Goal: Task Accomplishment & Management: Complete application form

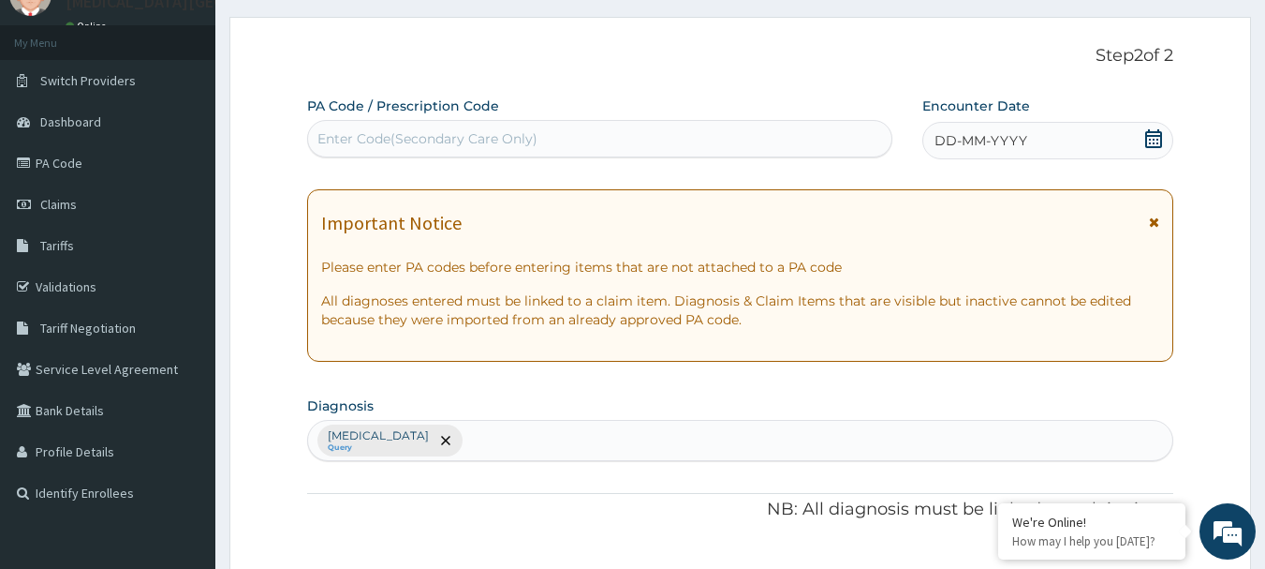
scroll to position [187, 0]
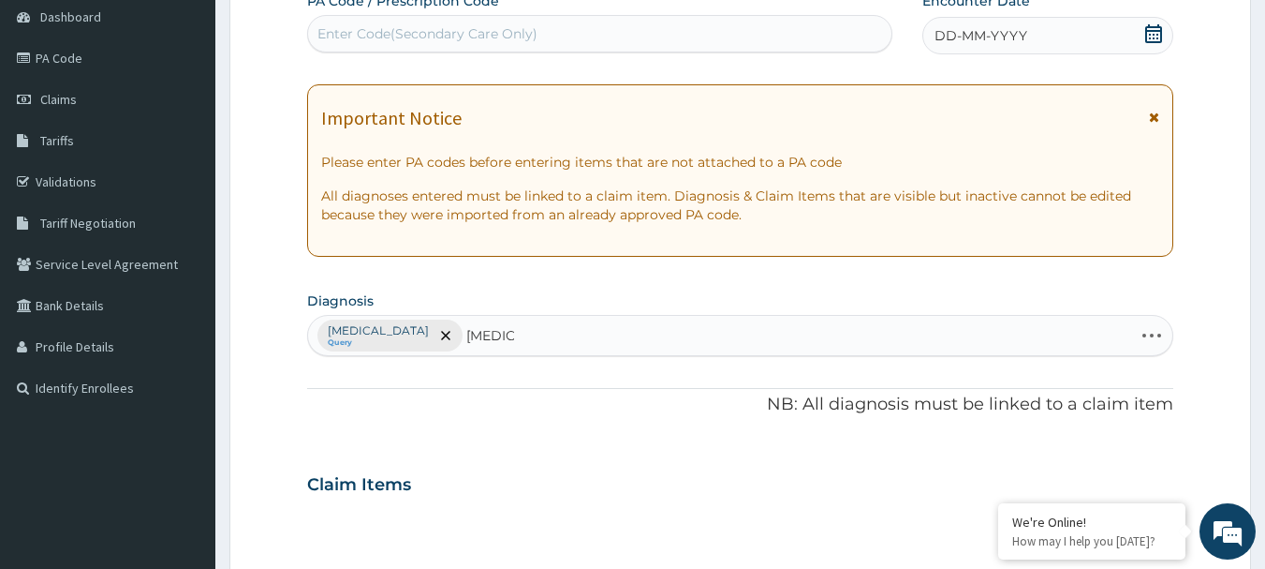
click at [537, 345] on div "Malaria, unspecified Query SEPSIS SEPSIS" at bounding box center [721, 335] width 826 height 39
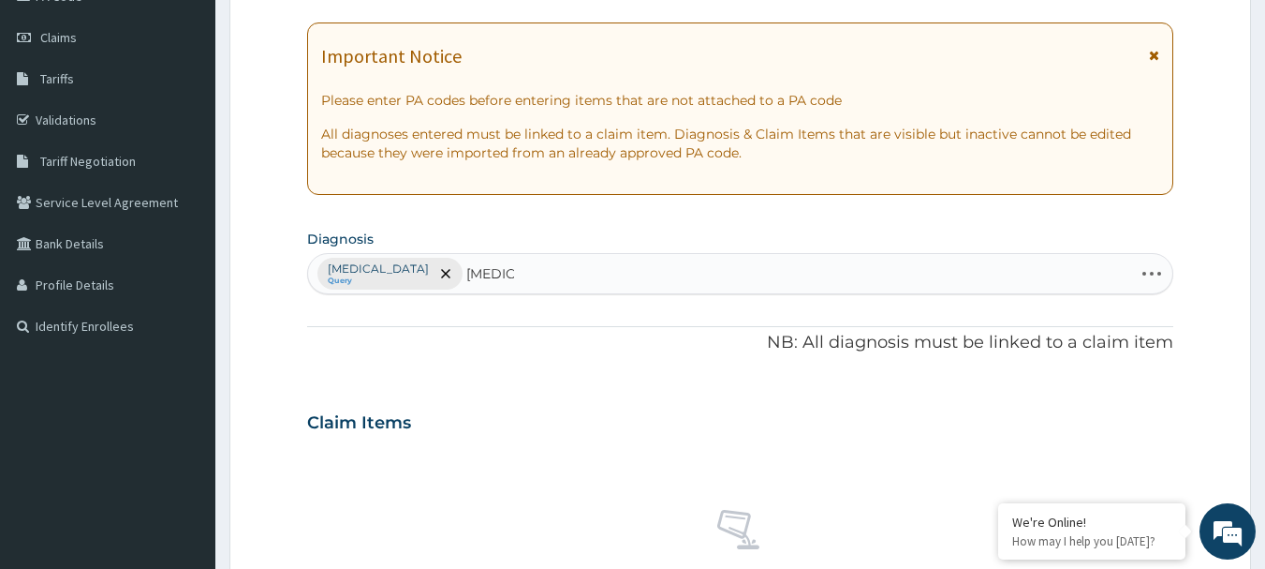
scroll to position [375, 0]
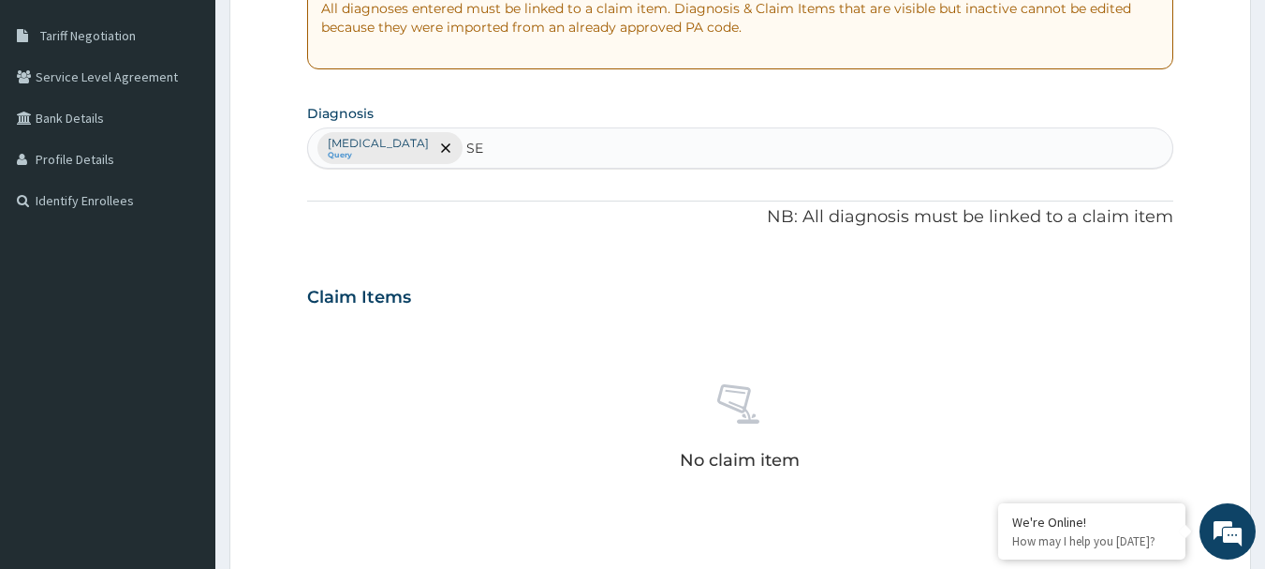
type input "S"
type input "[MEDICAL_DATA]"
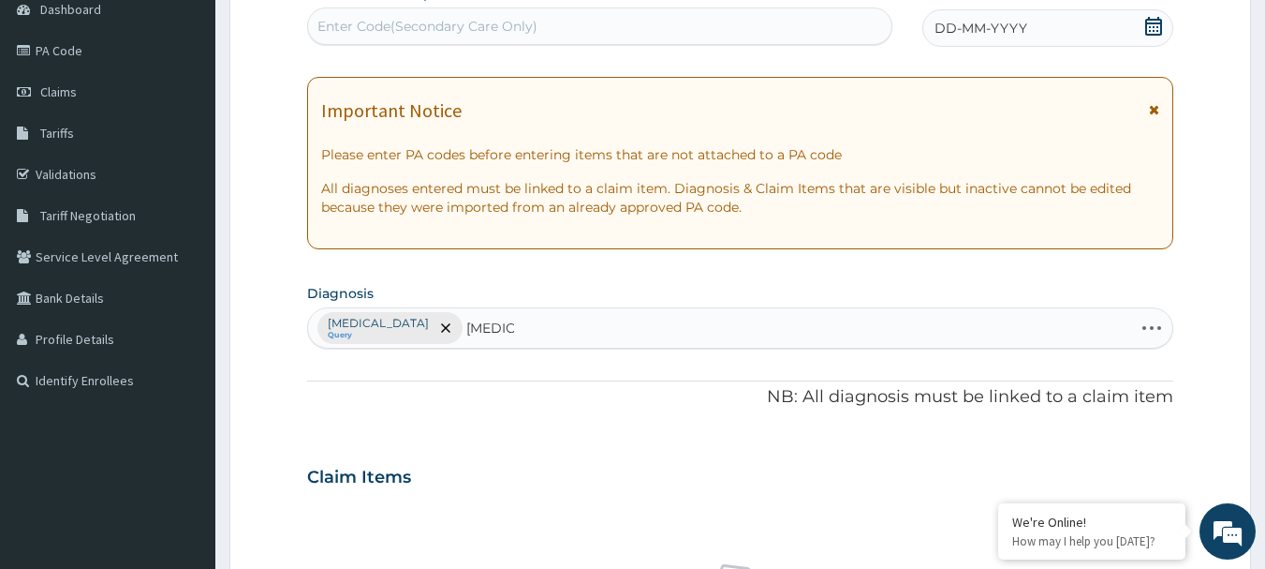
scroll to position [187, 0]
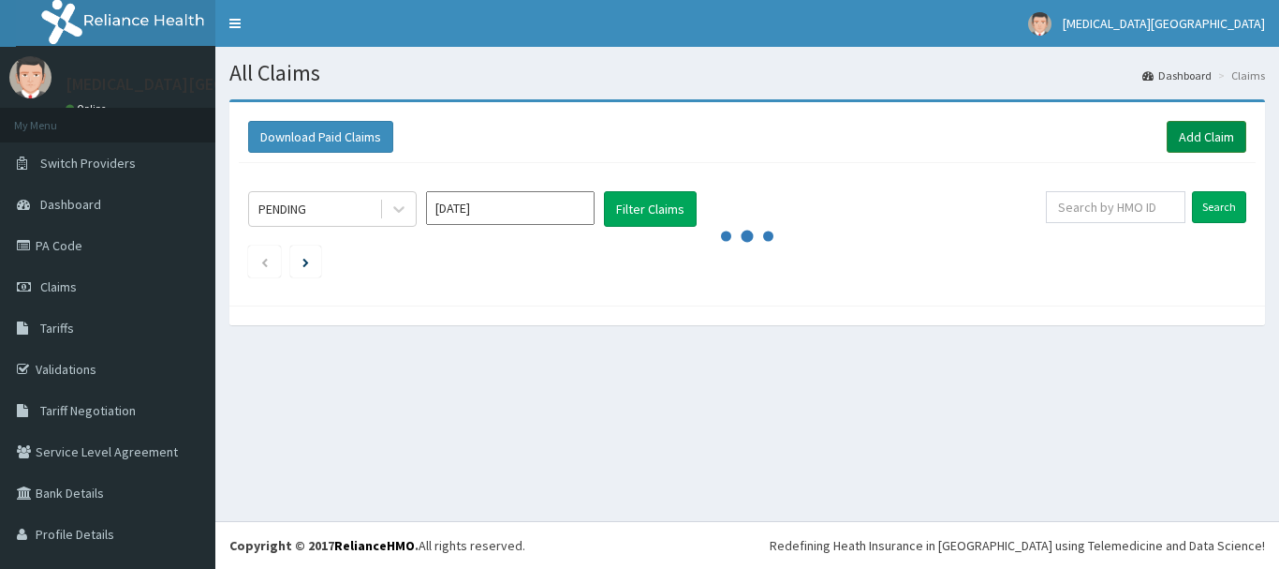
click at [1205, 134] on link "Add Claim" at bounding box center [1207, 137] width 80 height 32
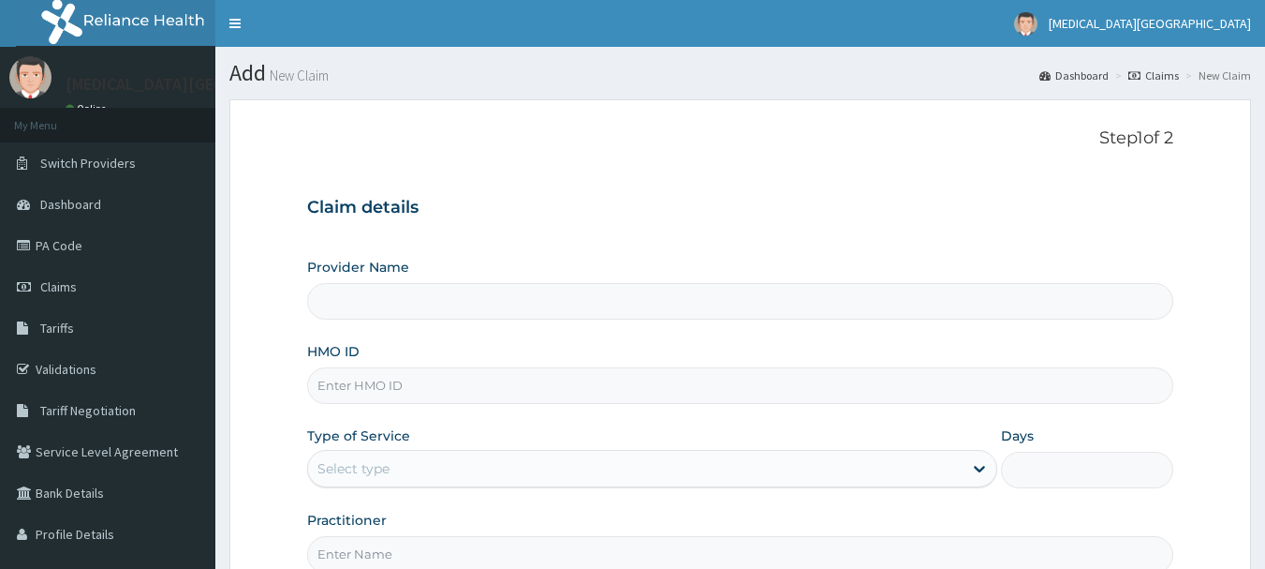
click at [381, 381] on input "HMO ID" at bounding box center [740, 385] width 867 height 37
type input "[MEDICAL_DATA][GEOGRAPHIC_DATA]"
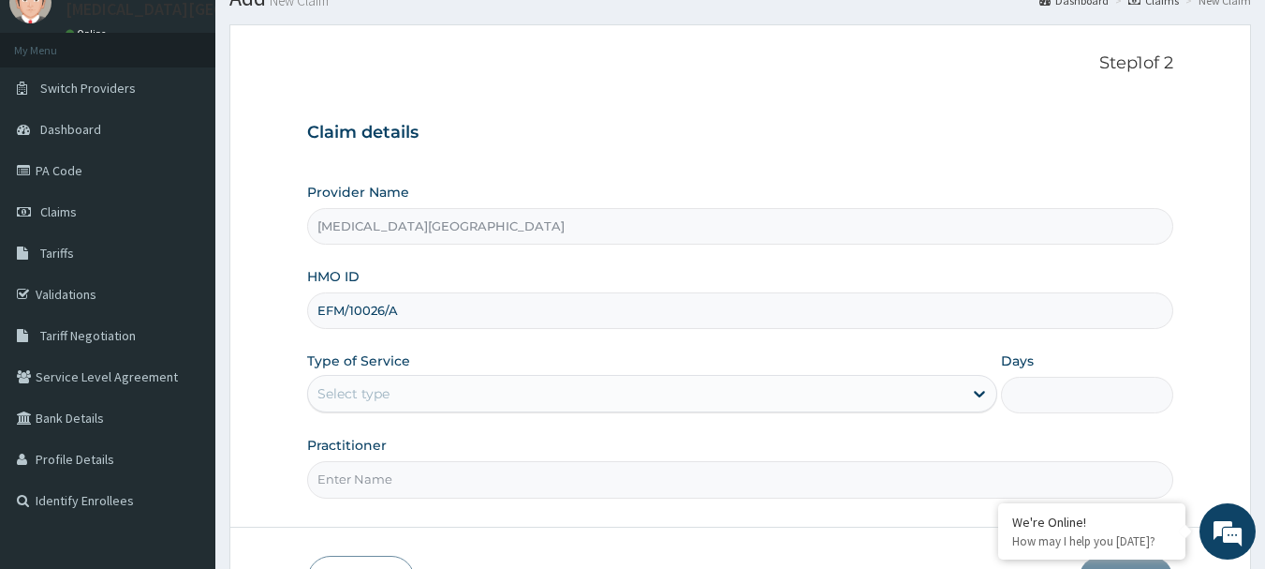
scroll to position [187, 0]
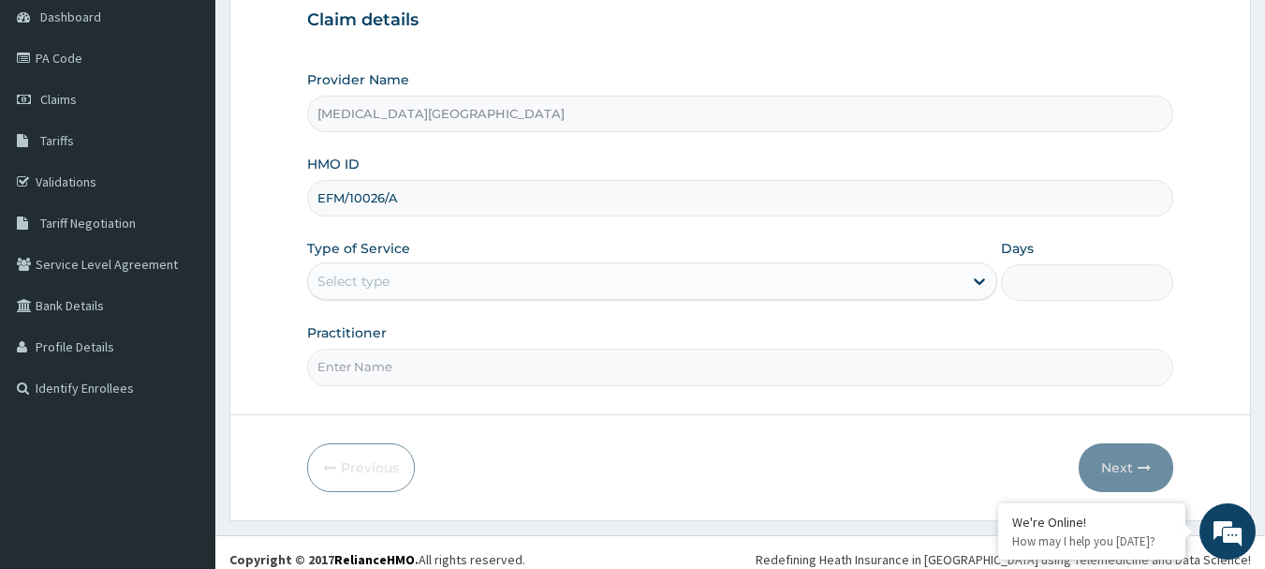
type input "EFM/10026/A"
click at [378, 281] on div "Select type" at bounding box center [354, 281] width 72 height 19
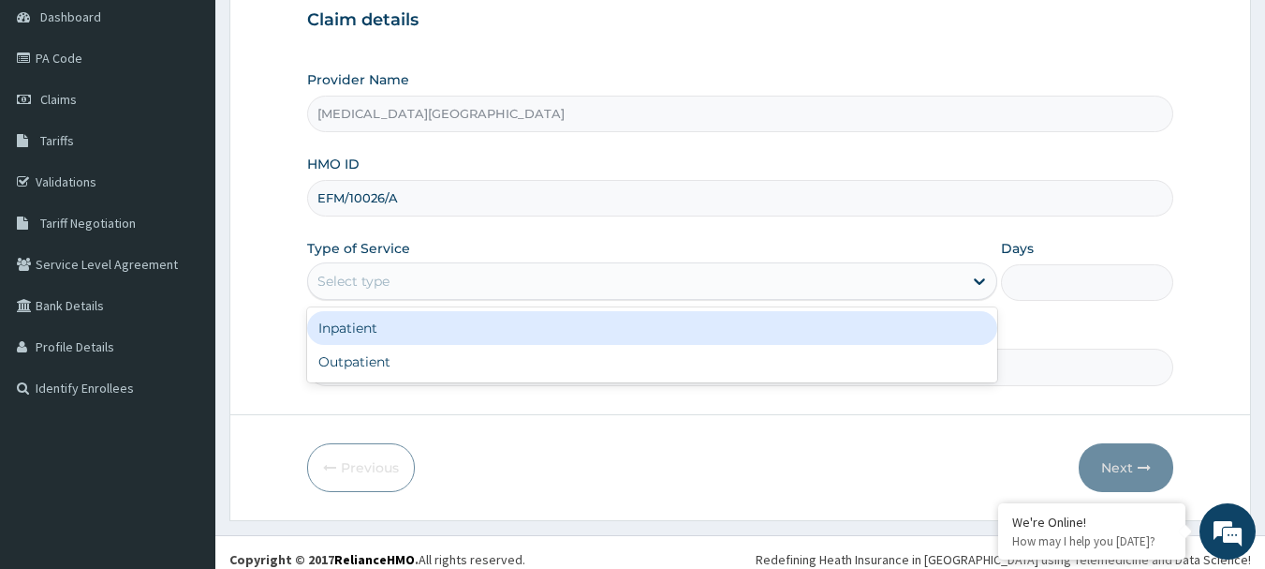
scroll to position [0, 0]
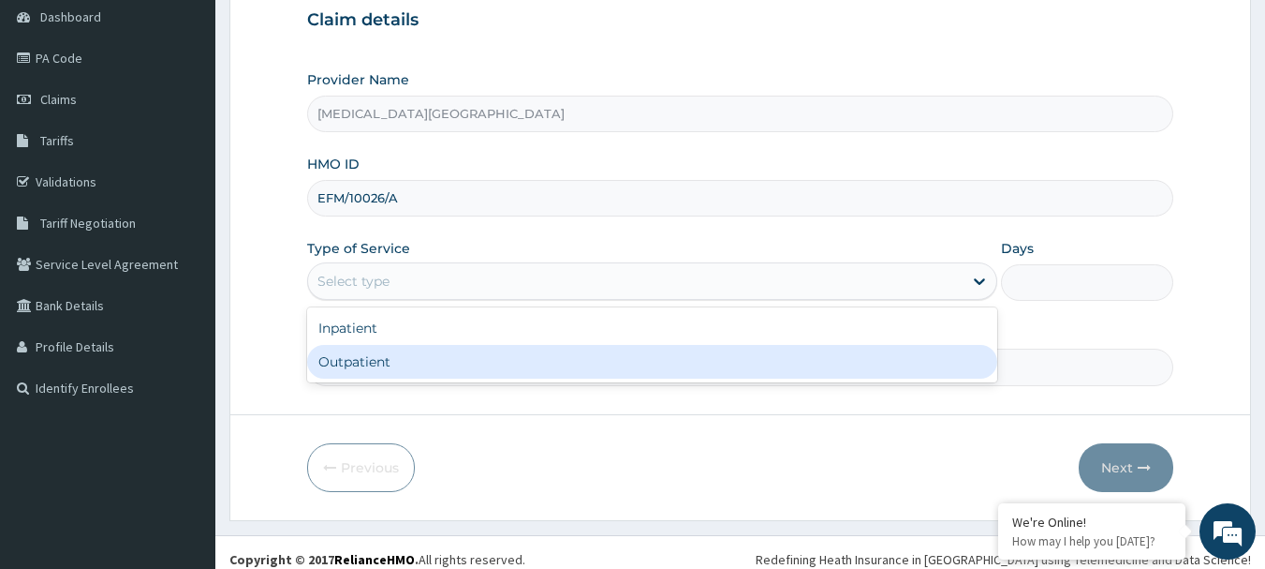
click at [400, 355] on div "Outpatient" at bounding box center [652, 362] width 690 height 34
type input "1"
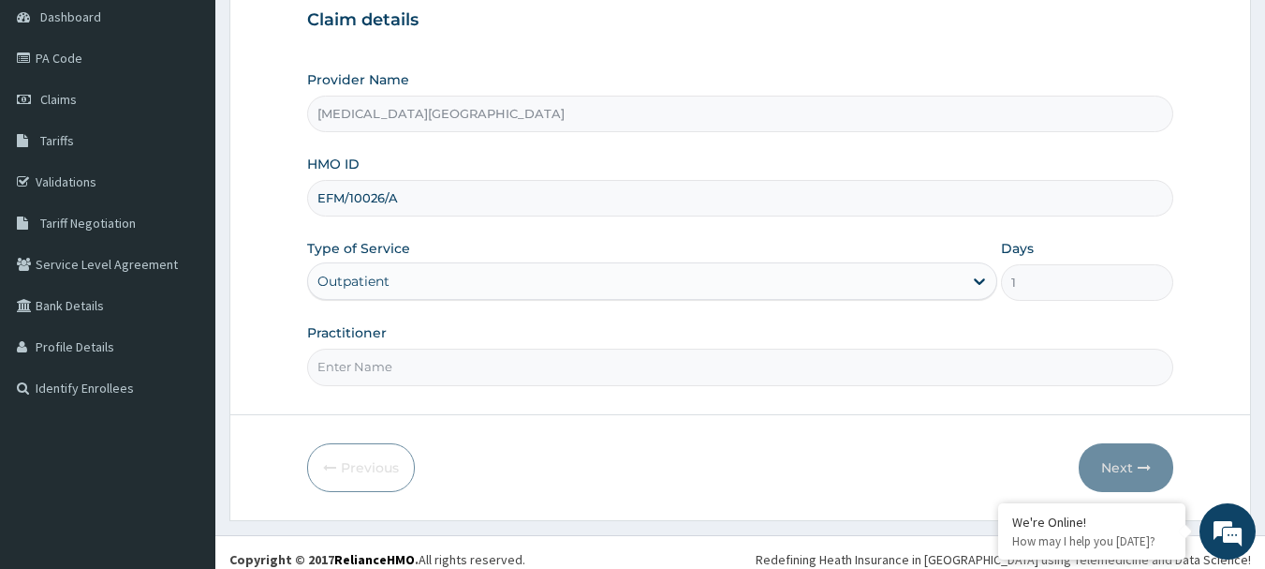
click at [406, 369] on input "Practitioner" at bounding box center [740, 366] width 867 height 37
type input "[PERSON_NAME]"
click at [1111, 472] on button "Next" at bounding box center [1126, 467] width 95 height 49
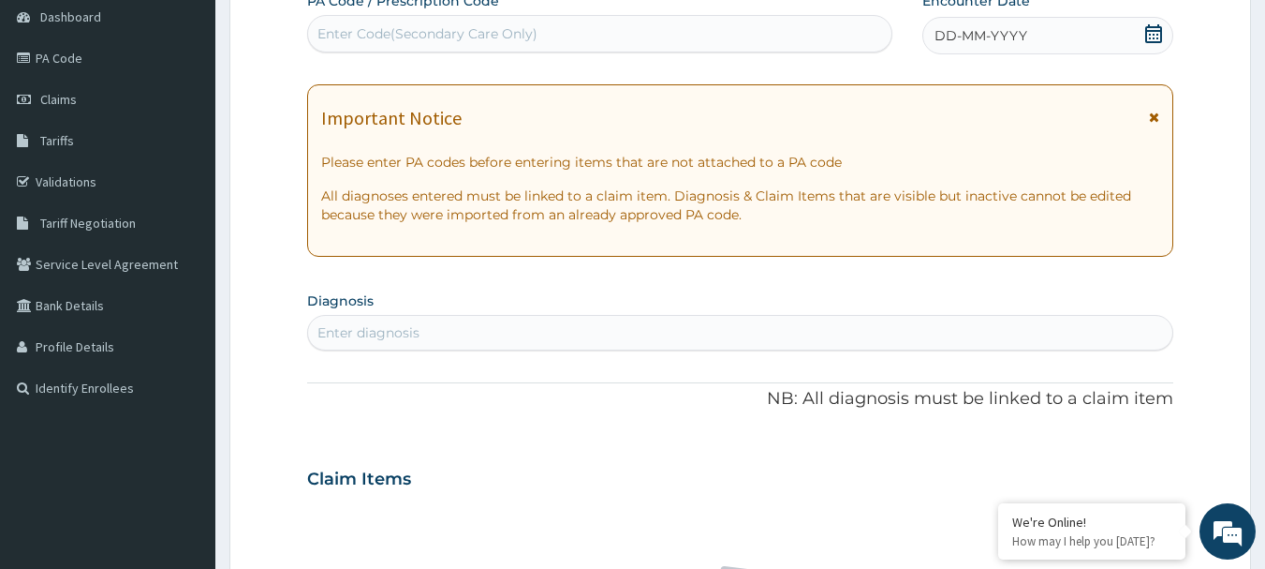
click at [604, 327] on div "Enter diagnosis" at bounding box center [740, 333] width 865 height 30
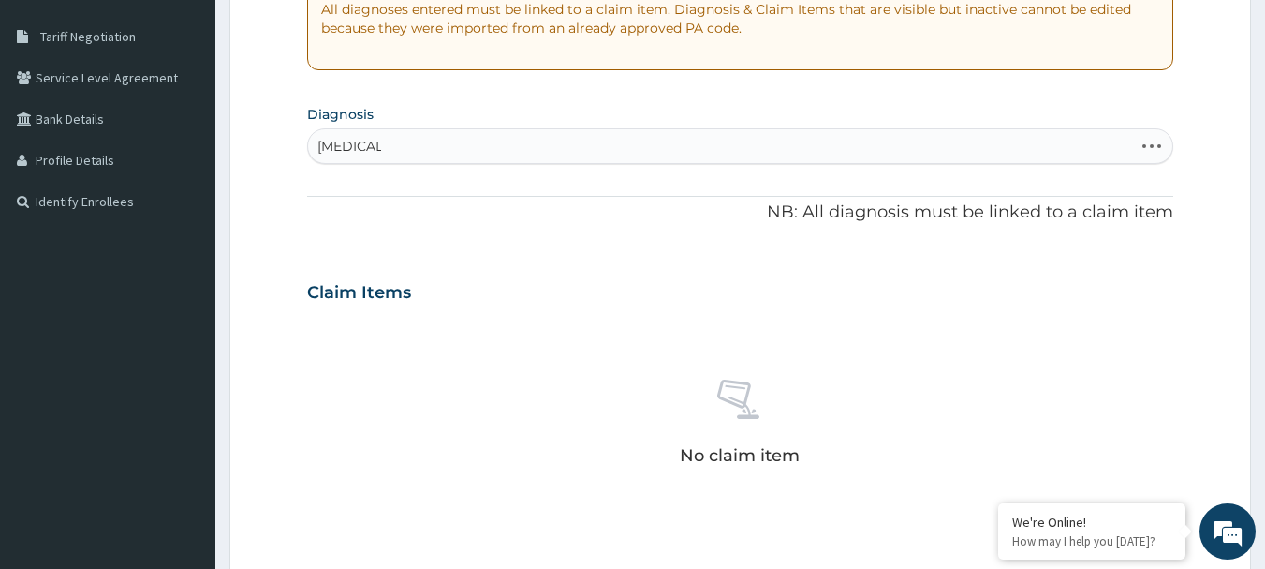
scroll to position [375, 0]
click at [473, 151] on div "MALARIA MALARIA" at bounding box center [721, 145] width 826 height 30
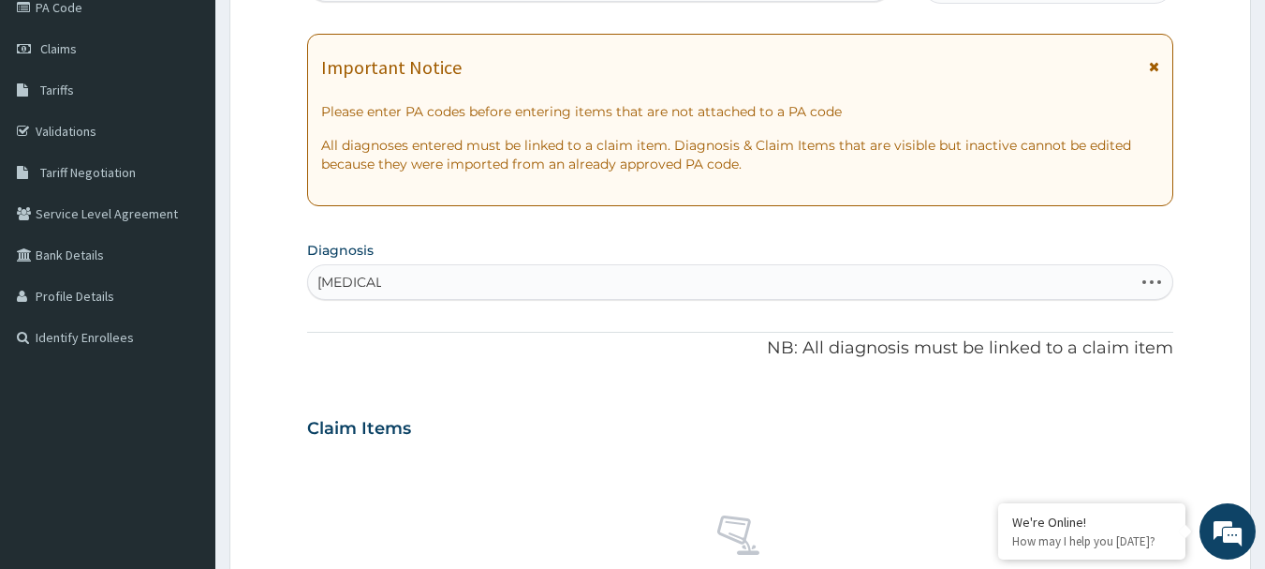
scroll to position [94, 0]
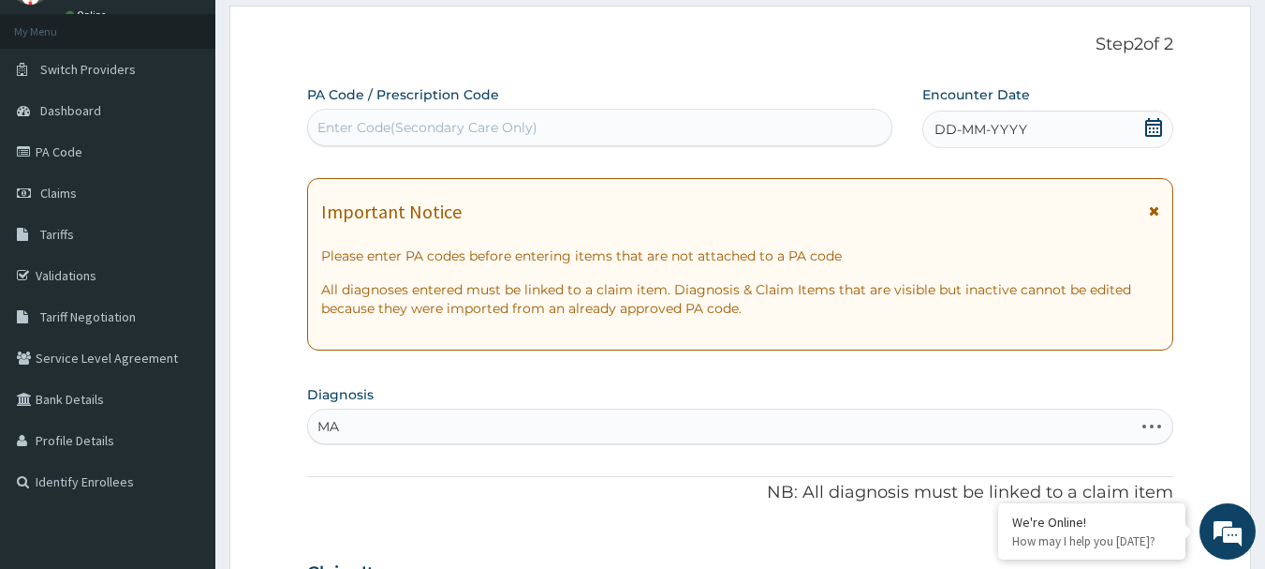
type input "M"
type input "B50"
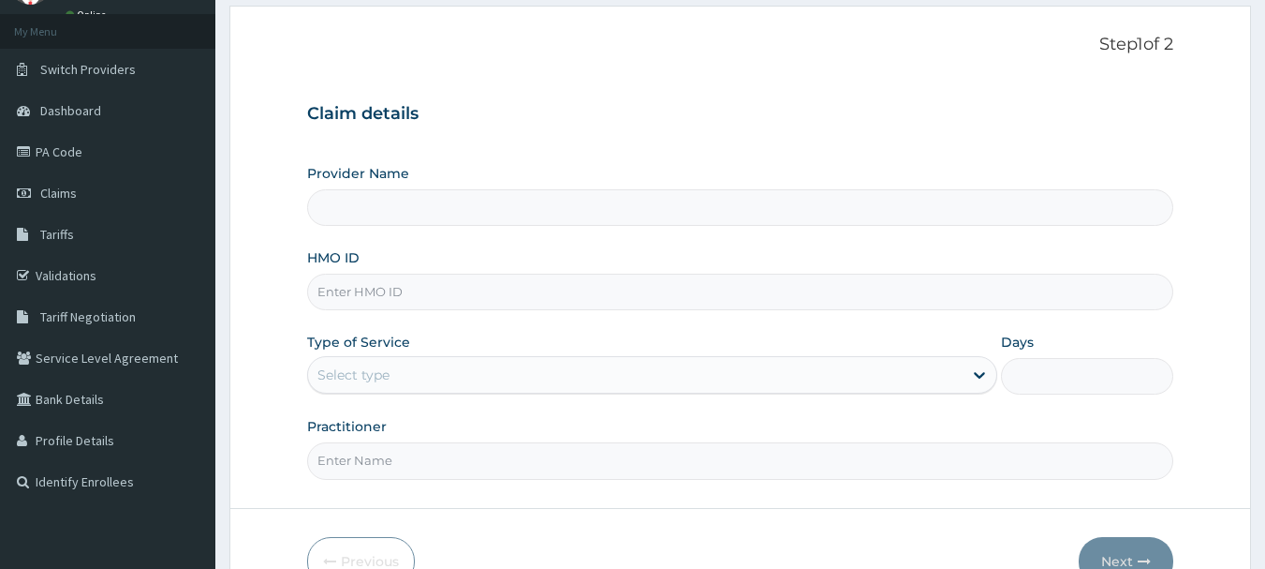
click at [359, 277] on input "HMO ID" at bounding box center [740, 291] width 867 height 37
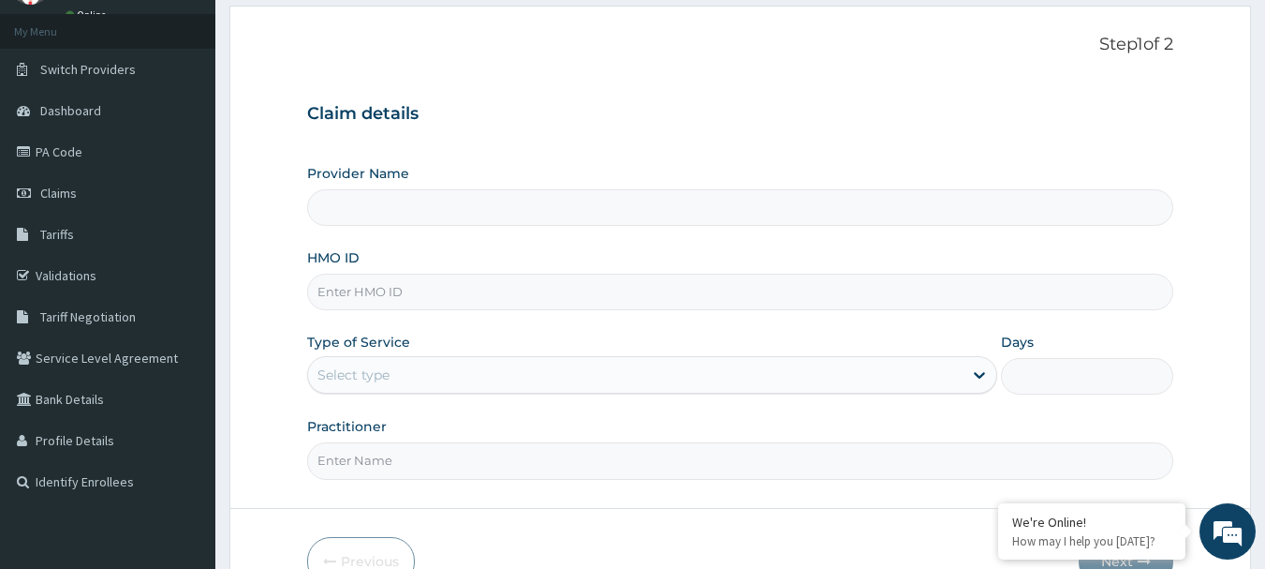
type input "[MEDICAL_DATA][GEOGRAPHIC_DATA]"
type input "EFM/10026/A"
click at [366, 369] on div "Select type" at bounding box center [635, 375] width 655 height 30
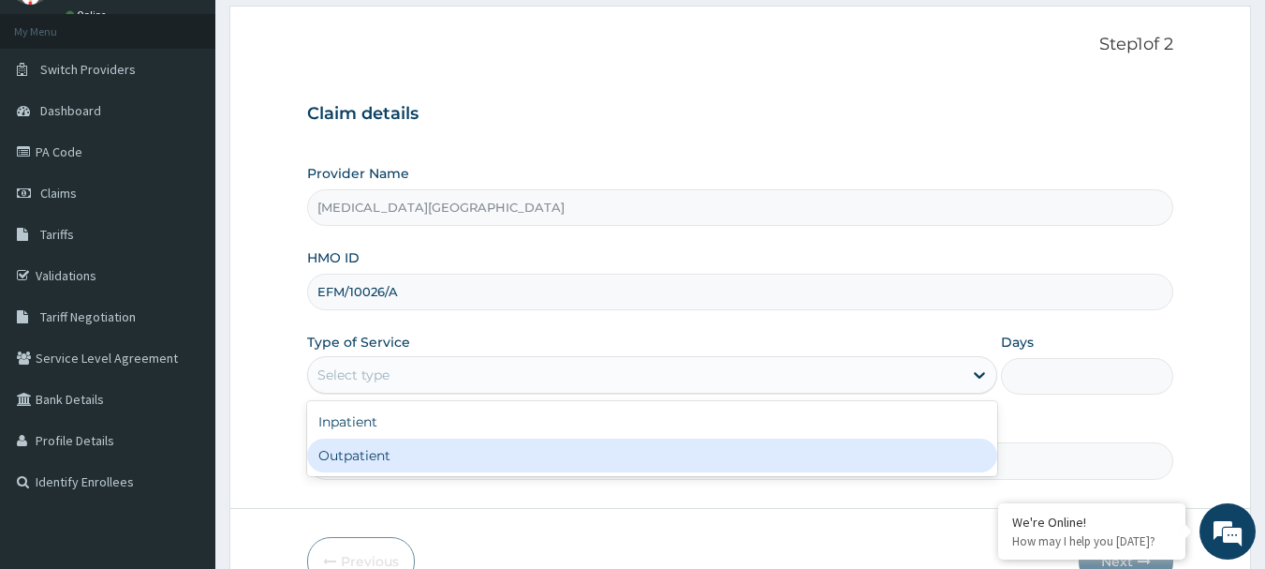
click at [395, 459] on div "Outpatient" at bounding box center [652, 455] width 690 height 34
type input "1"
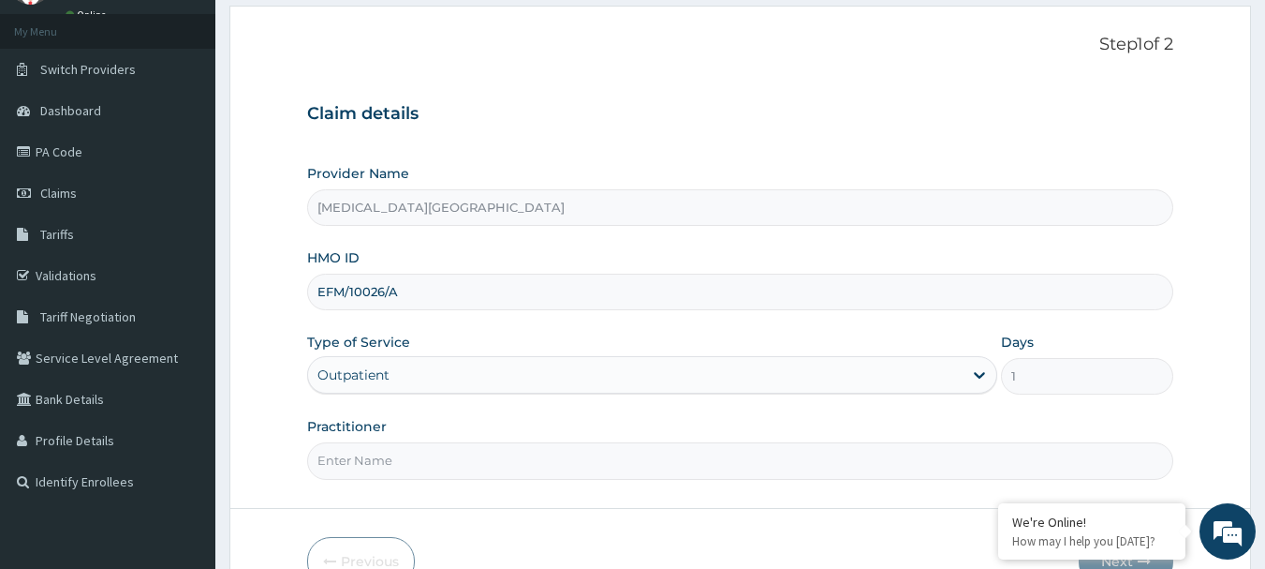
click at [409, 463] on input "Practitioner" at bounding box center [740, 460] width 867 height 37
type input "[PERSON_NAME]"
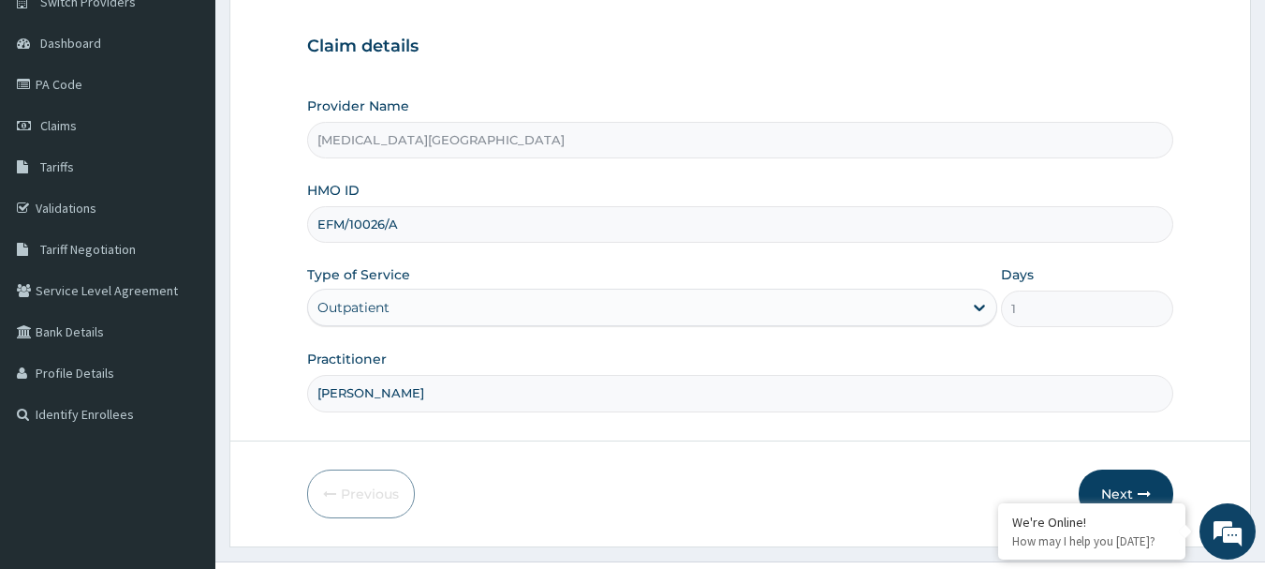
scroll to position [201, 0]
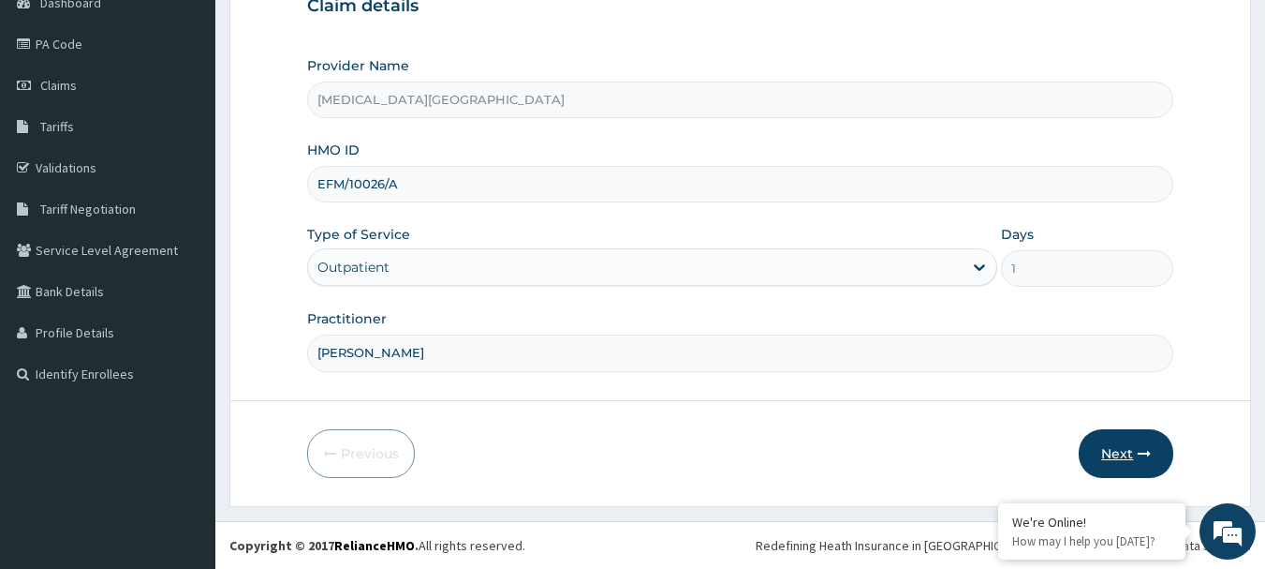
click at [1100, 460] on button "Next" at bounding box center [1126, 453] width 95 height 49
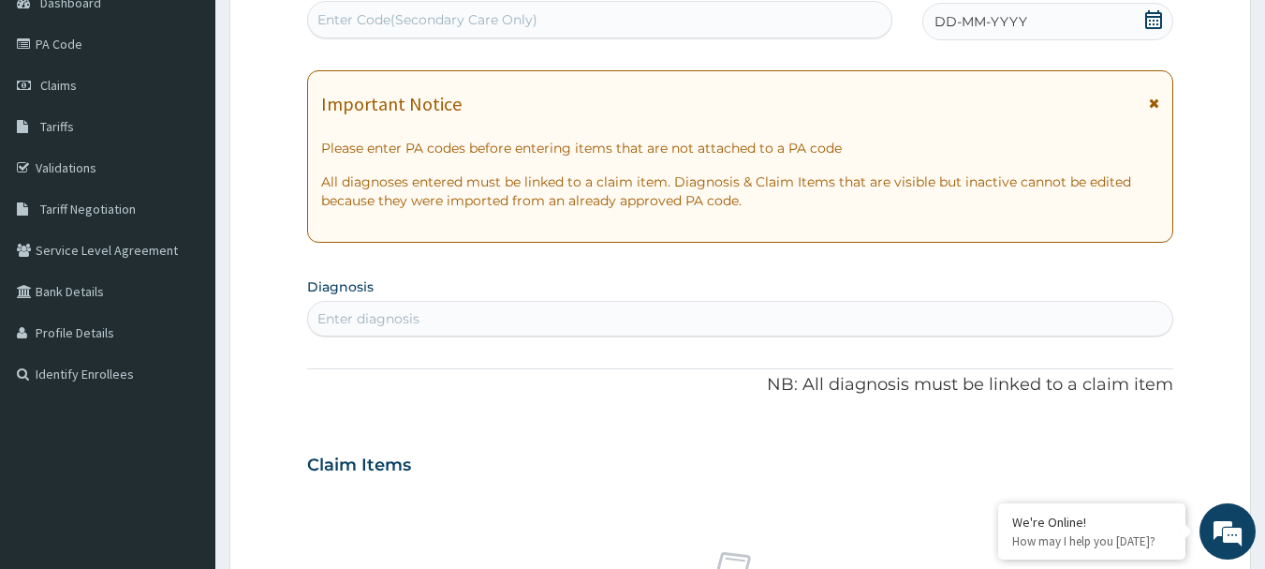
click at [561, 307] on div "Enter diagnosis" at bounding box center [740, 318] width 865 height 30
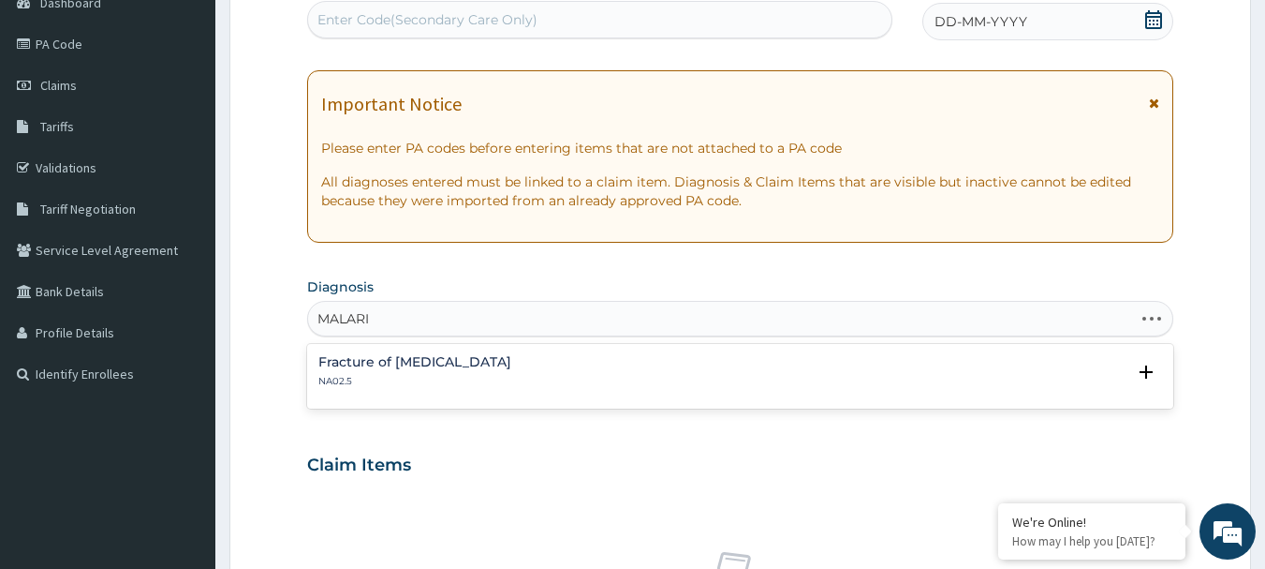
type input "[MEDICAL_DATA]"
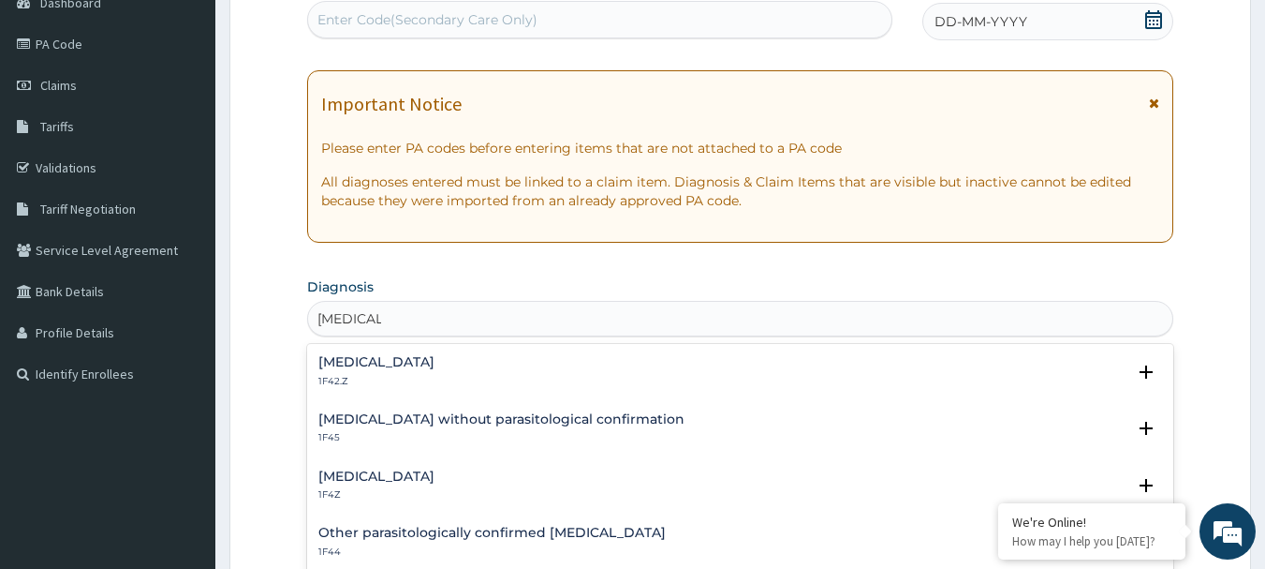
click at [452, 477] on div "[MEDICAL_DATA] 1F4Z" at bounding box center [740, 485] width 845 height 33
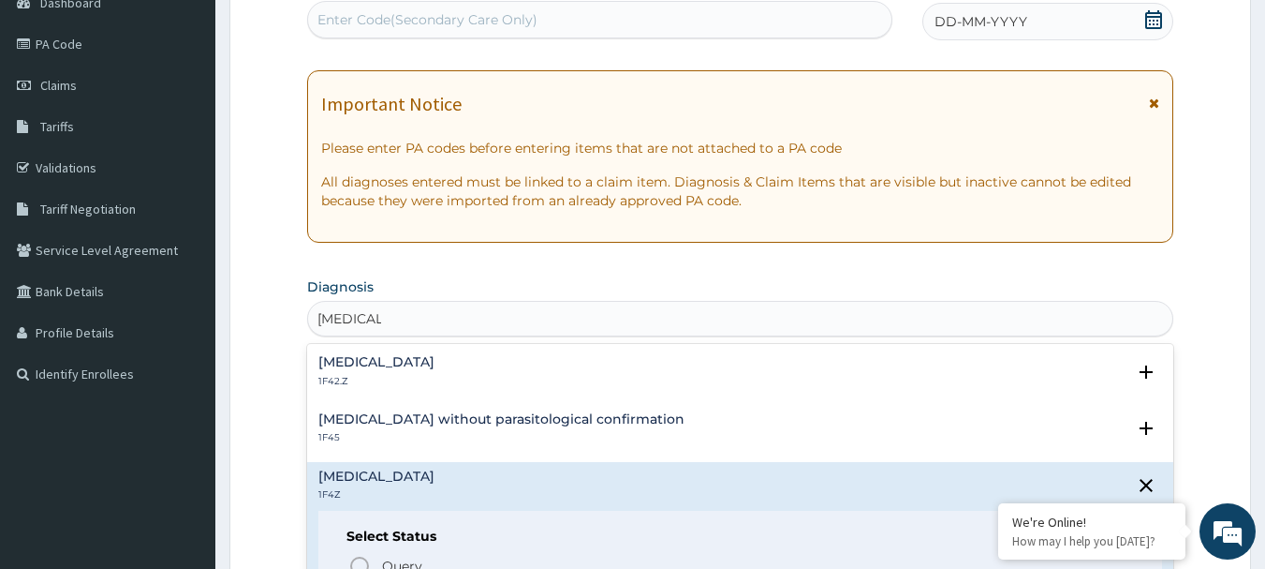
scroll to position [187, 0]
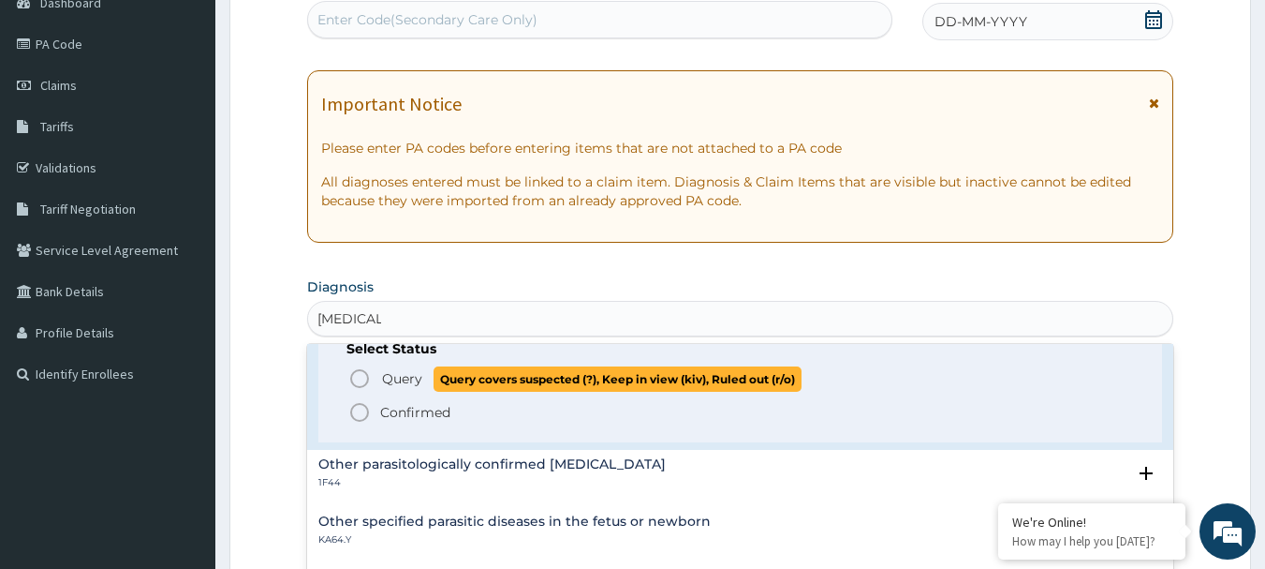
click at [410, 384] on span "Query" at bounding box center [402, 378] width 40 height 19
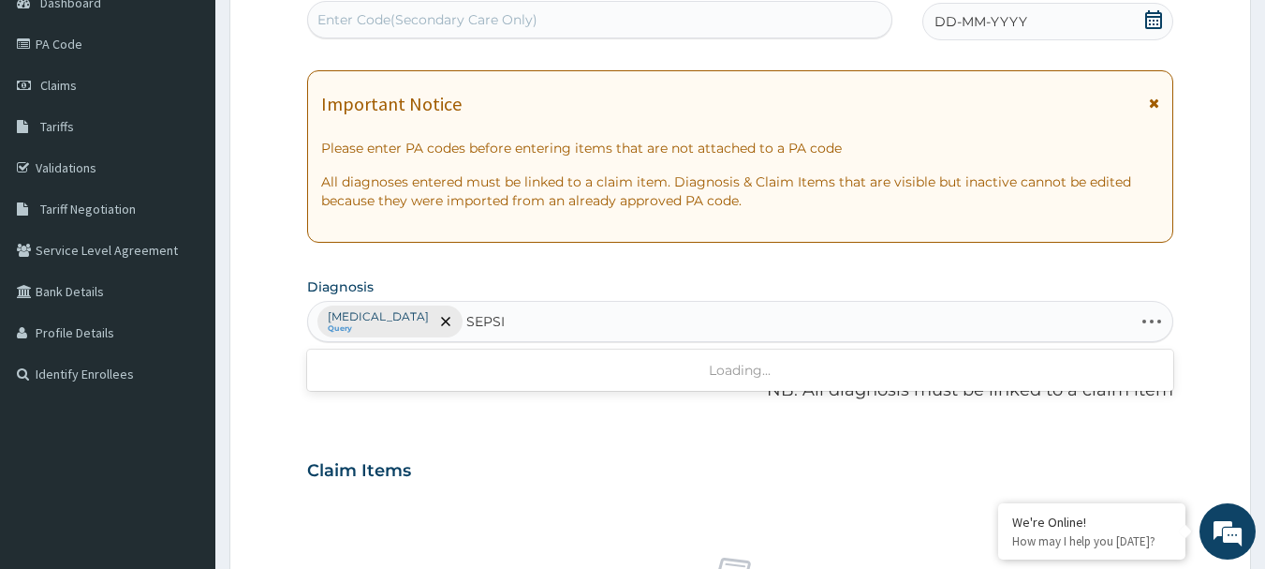
type input "[MEDICAL_DATA]"
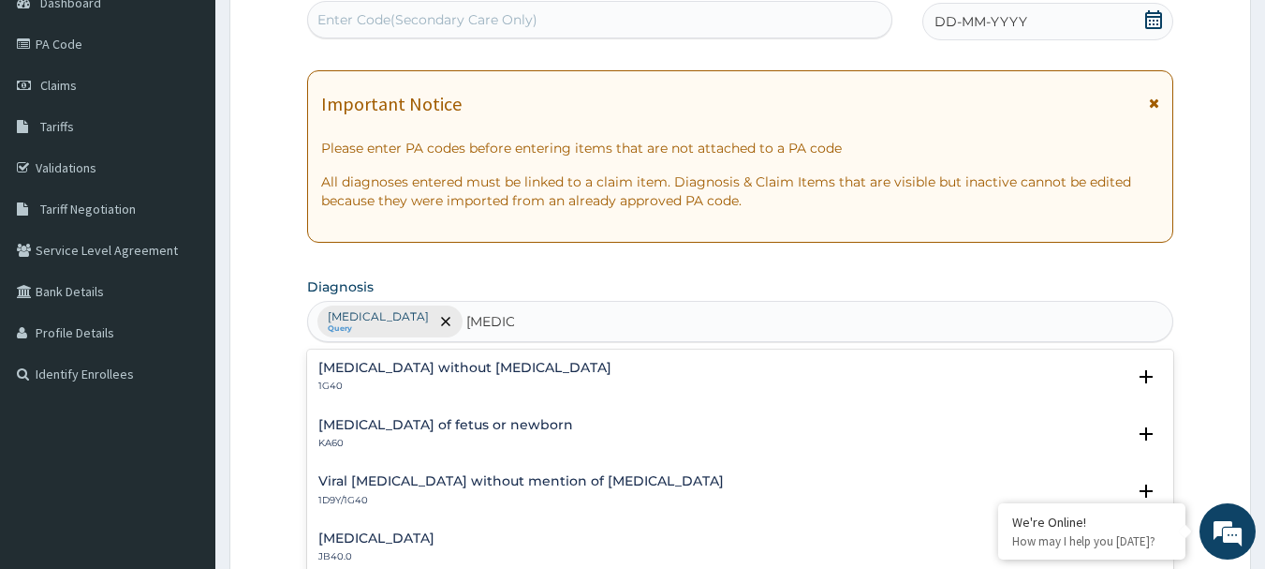
click at [456, 371] on h4 "[MEDICAL_DATA] without [MEDICAL_DATA]" at bounding box center [464, 368] width 293 height 14
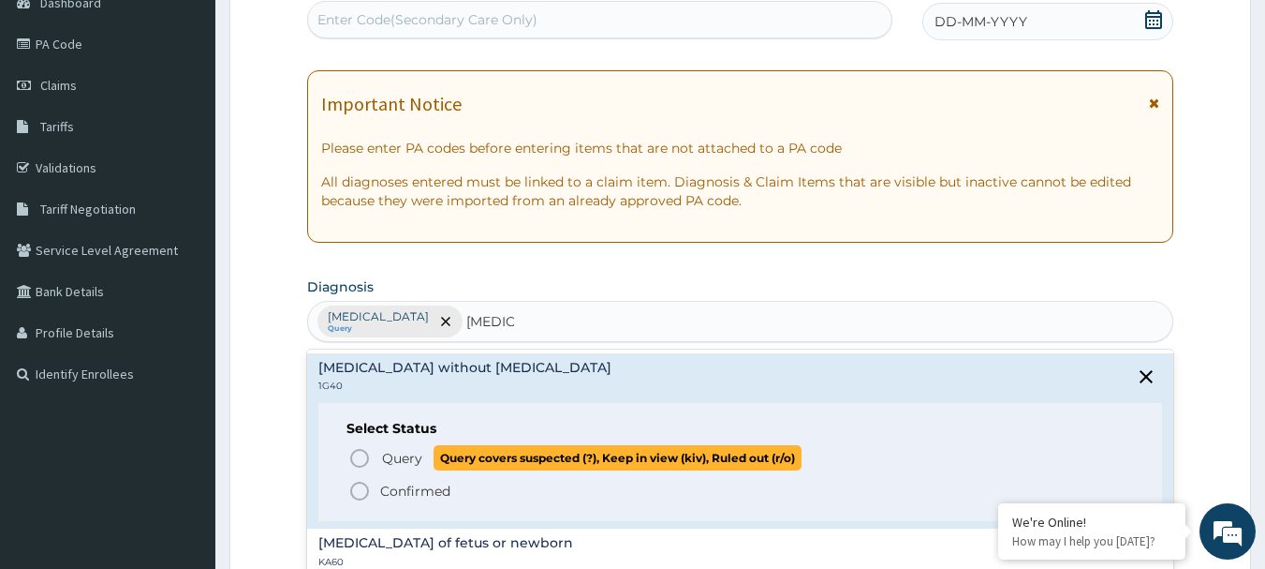
click at [355, 452] on icon "status option query" at bounding box center [359, 458] width 22 height 22
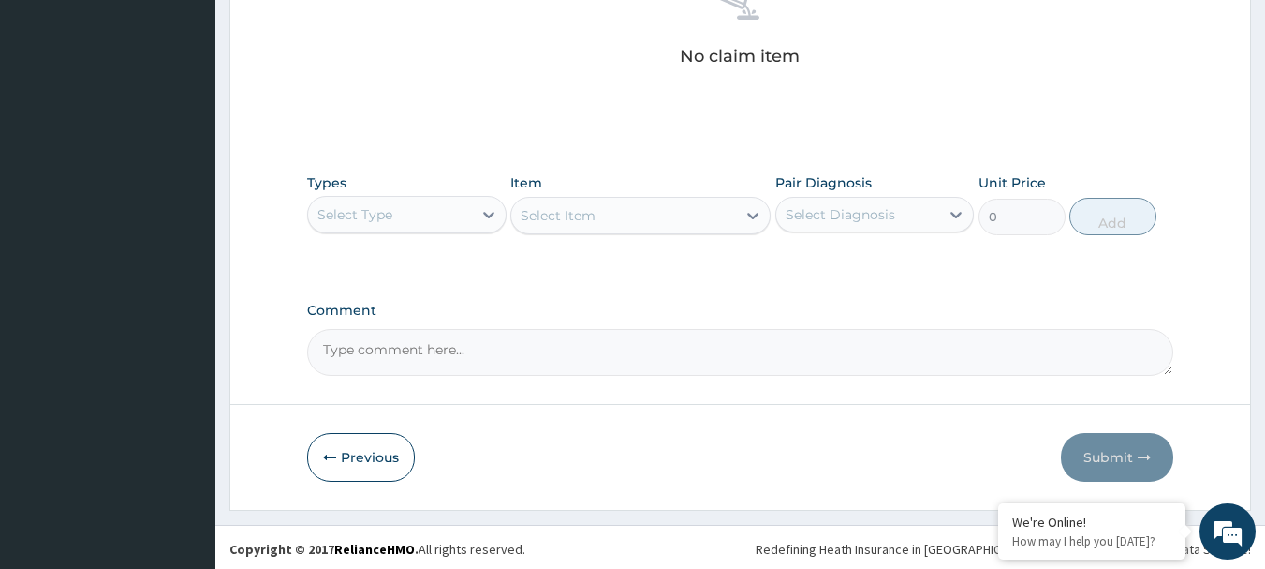
scroll to position [782, 0]
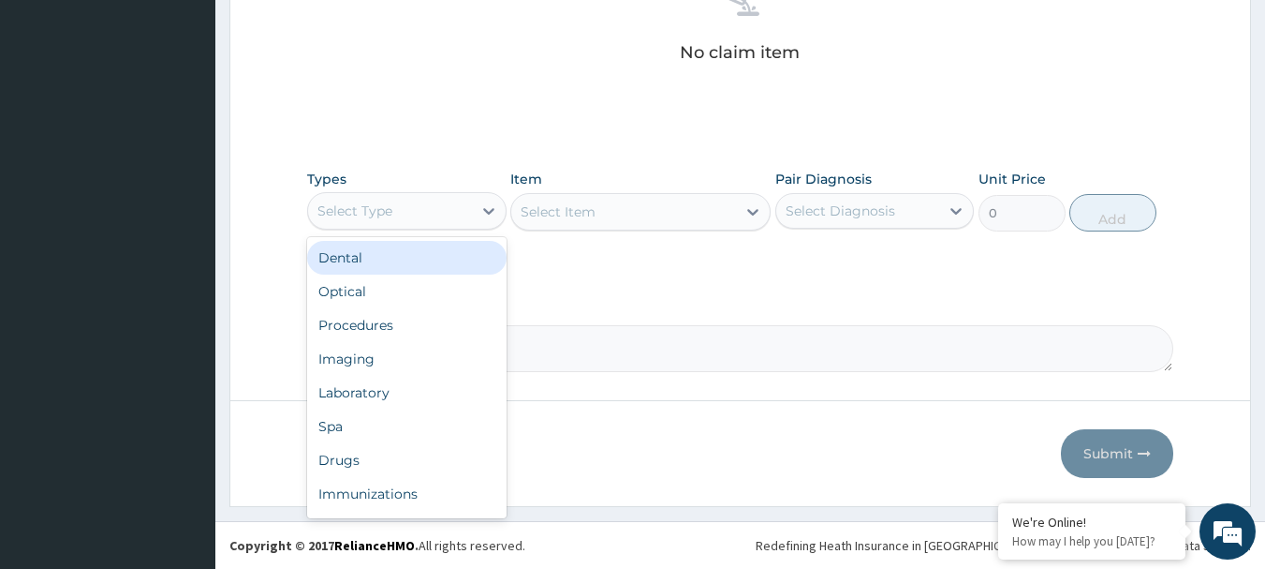
click at [466, 224] on div "Select Type" at bounding box center [390, 211] width 164 height 30
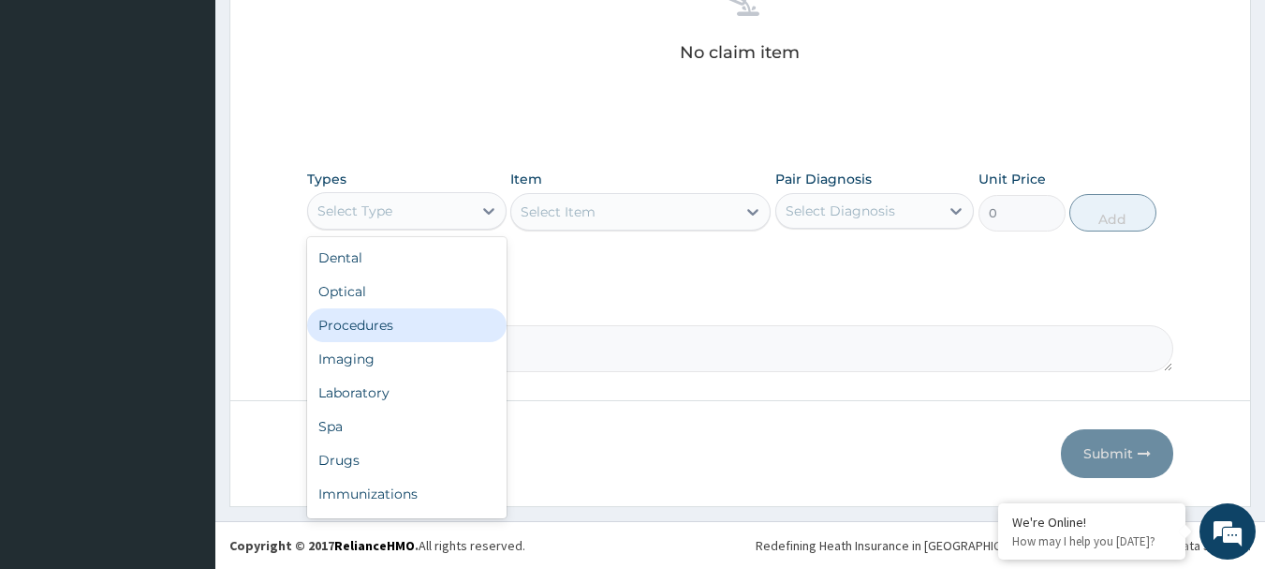
click at [397, 327] on div "Procedures" at bounding box center [406, 325] width 199 height 34
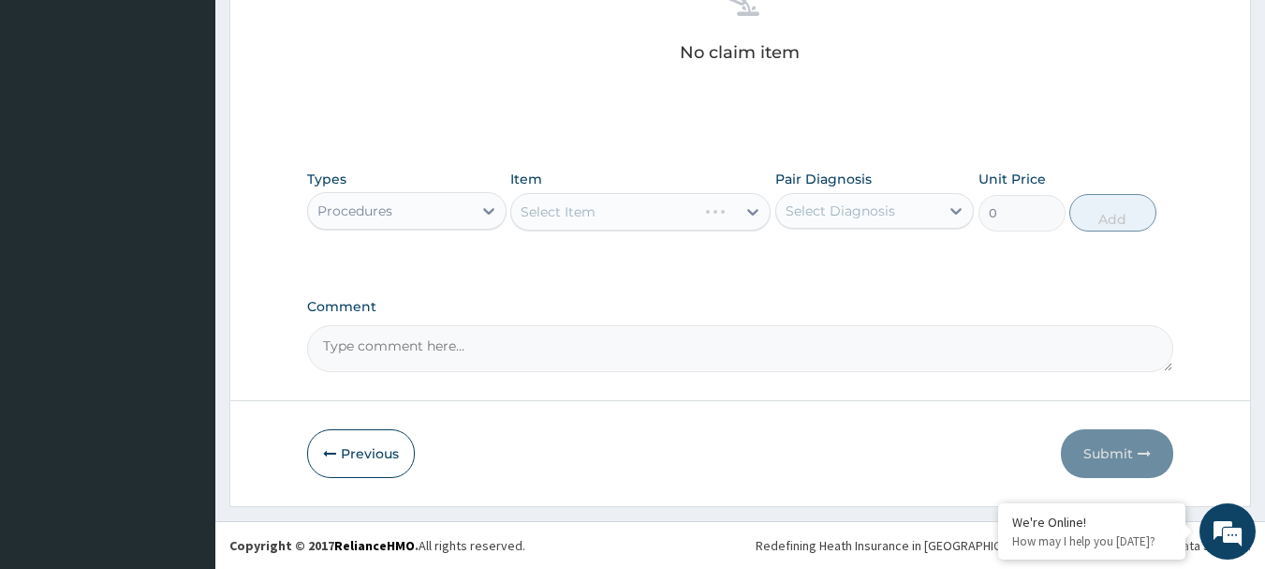
click at [597, 220] on div "Select Item" at bounding box center [640, 211] width 260 height 37
click at [597, 219] on div "Select Item" at bounding box center [640, 211] width 260 height 37
click at [613, 219] on div "Select Item" at bounding box center [640, 211] width 260 height 37
click at [613, 219] on div "Select Item" at bounding box center [623, 212] width 225 height 30
type input "M"
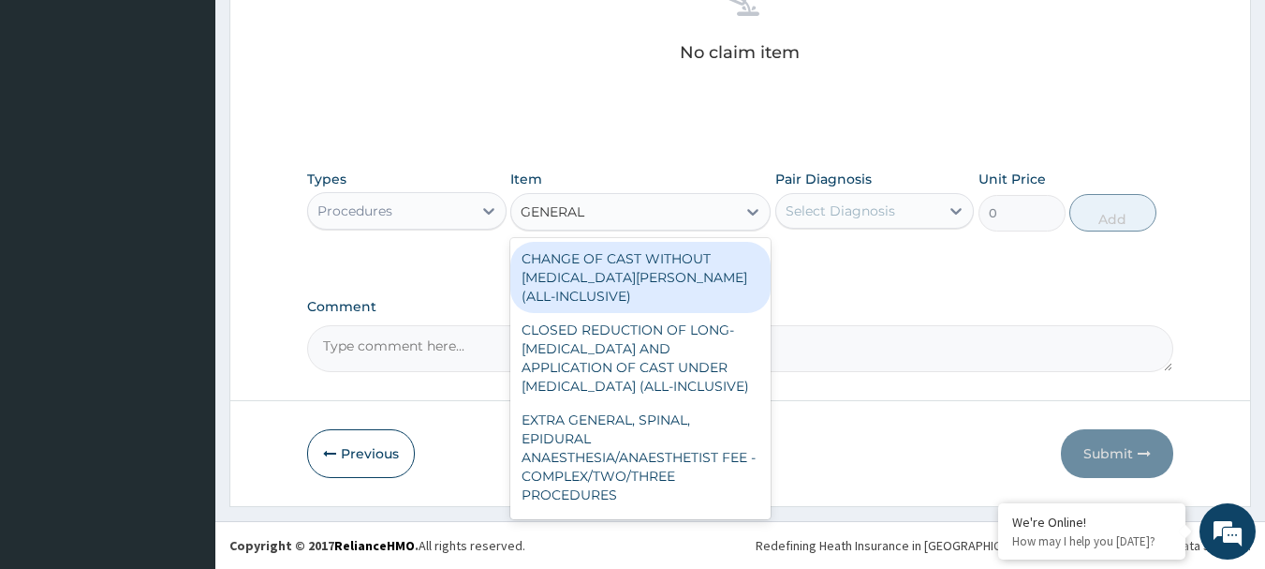
type input "GENERAL P"
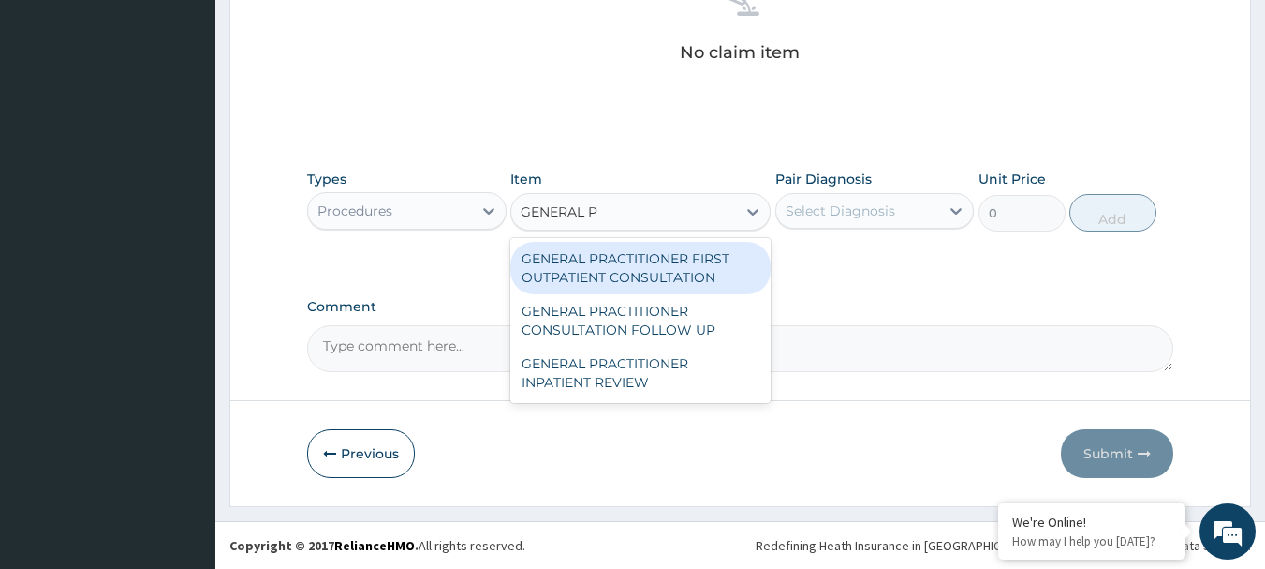
click at [635, 266] on div "GENERAL PRACTITIONER FIRST OUTPATIENT CONSULTATION" at bounding box center [640, 268] width 260 height 52
type input "3750"
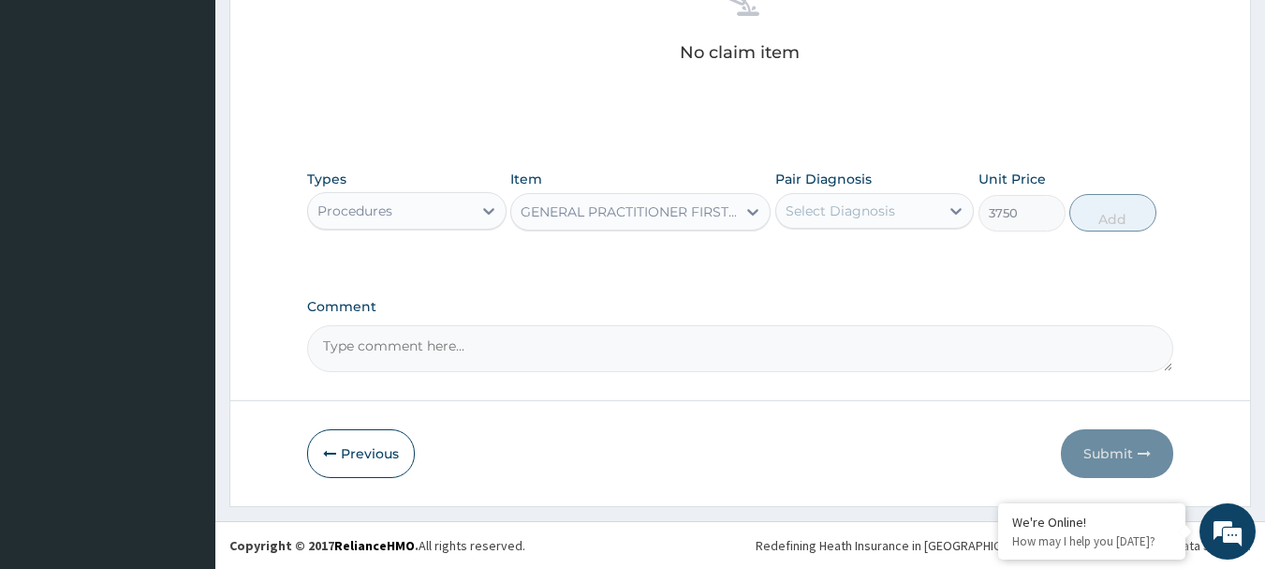
click at [810, 218] on div "Select Diagnosis" at bounding box center [841, 210] width 110 height 19
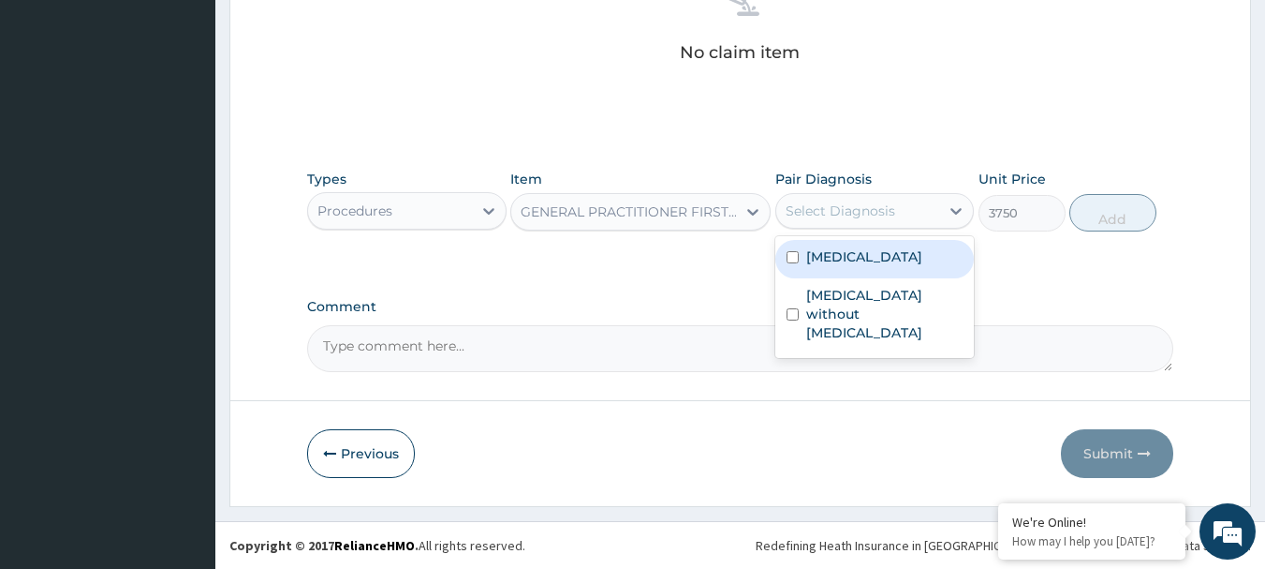
drag, startPoint x: 820, startPoint y: 261, endPoint x: 824, endPoint y: 272, distance: 11.3
click at [821, 264] on label "[MEDICAL_DATA]" at bounding box center [864, 256] width 116 height 19
checkbox input "true"
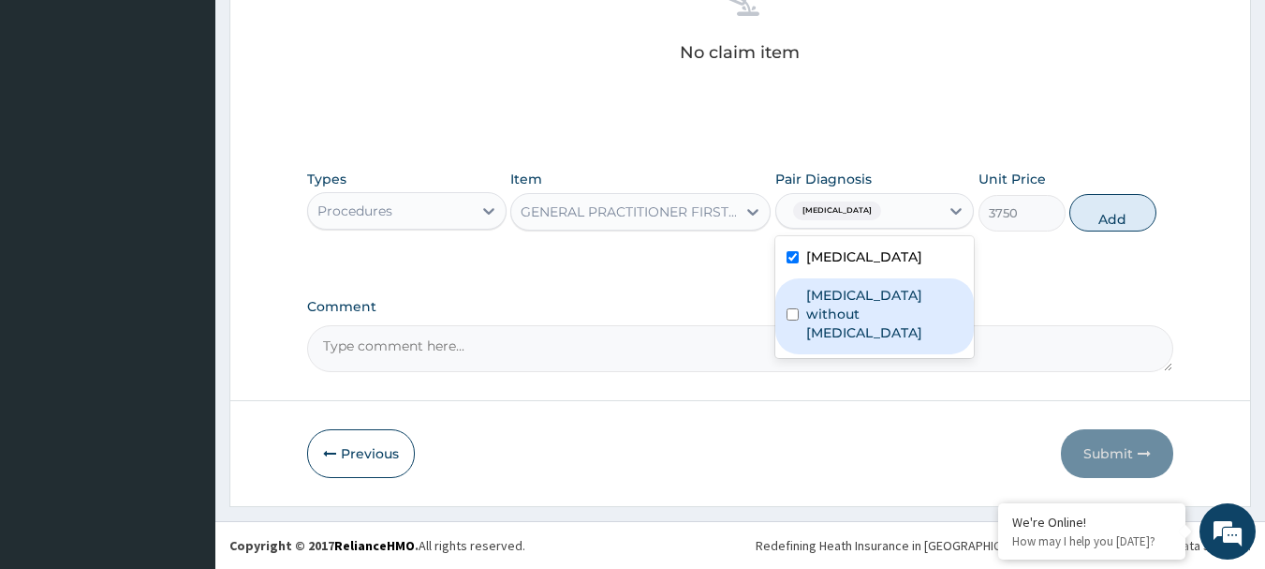
click at [834, 316] on label "[MEDICAL_DATA] without [MEDICAL_DATA]" at bounding box center [884, 314] width 157 height 56
checkbox input "true"
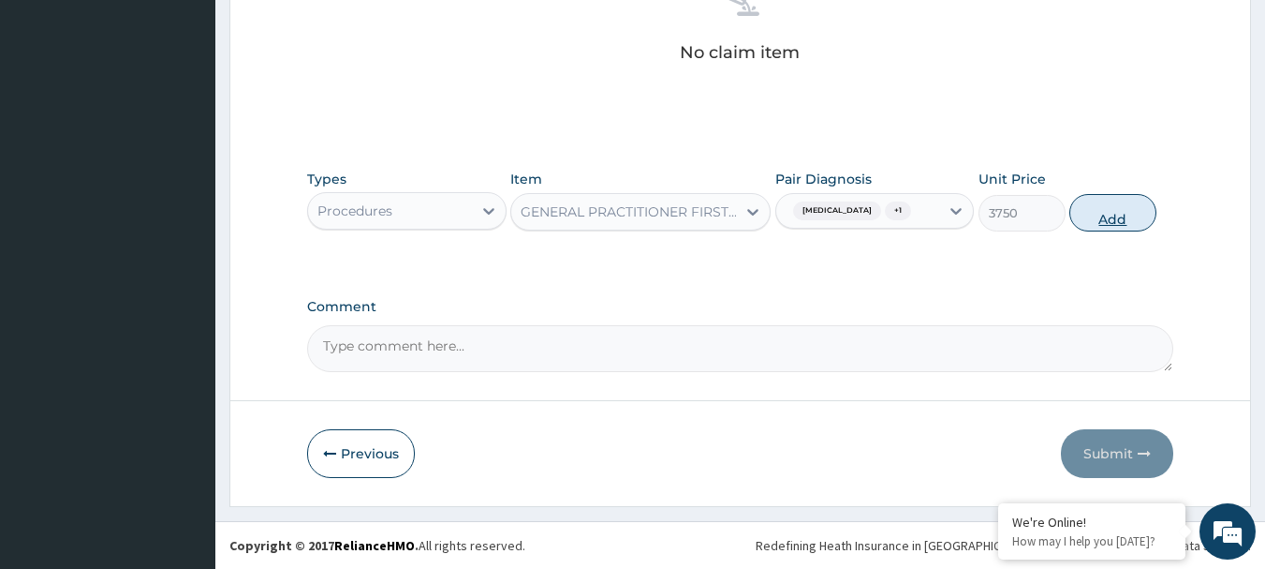
click at [1089, 219] on button "Add" at bounding box center [1113, 212] width 87 height 37
type input "0"
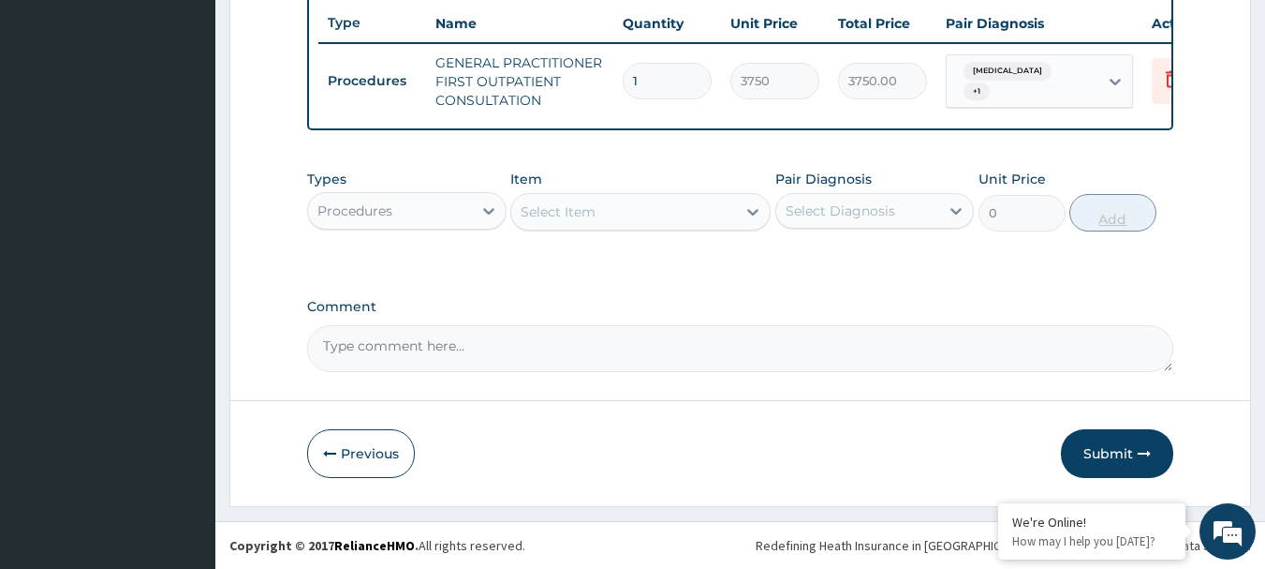
scroll to position [717, 0]
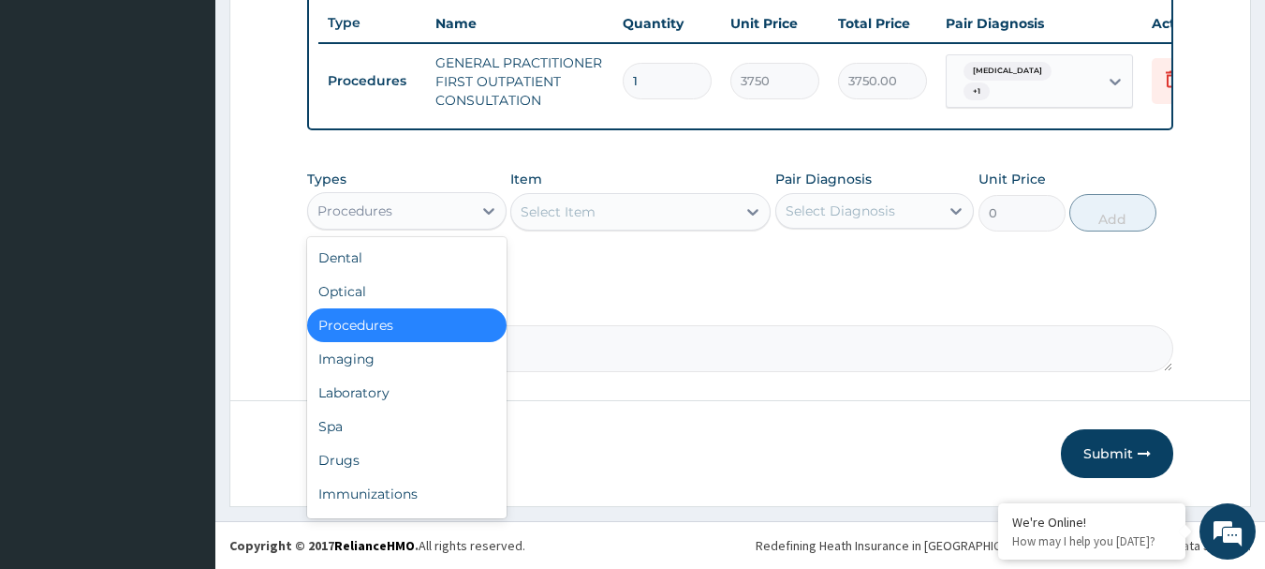
click at [426, 223] on div "Procedures" at bounding box center [390, 211] width 164 height 30
click at [381, 387] on div "Laboratory" at bounding box center [406, 393] width 199 height 34
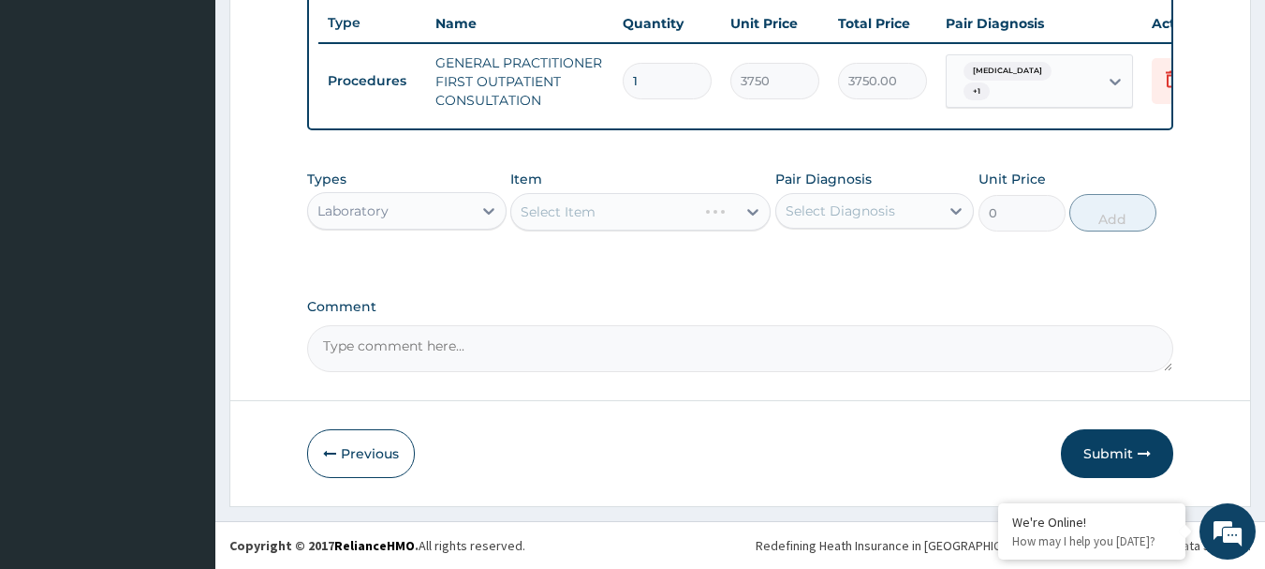
click at [599, 212] on div "Select Item" at bounding box center [640, 211] width 260 height 37
click at [600, 212] on div "Select Item" at bounding box center [640, 211] width 260 height 37
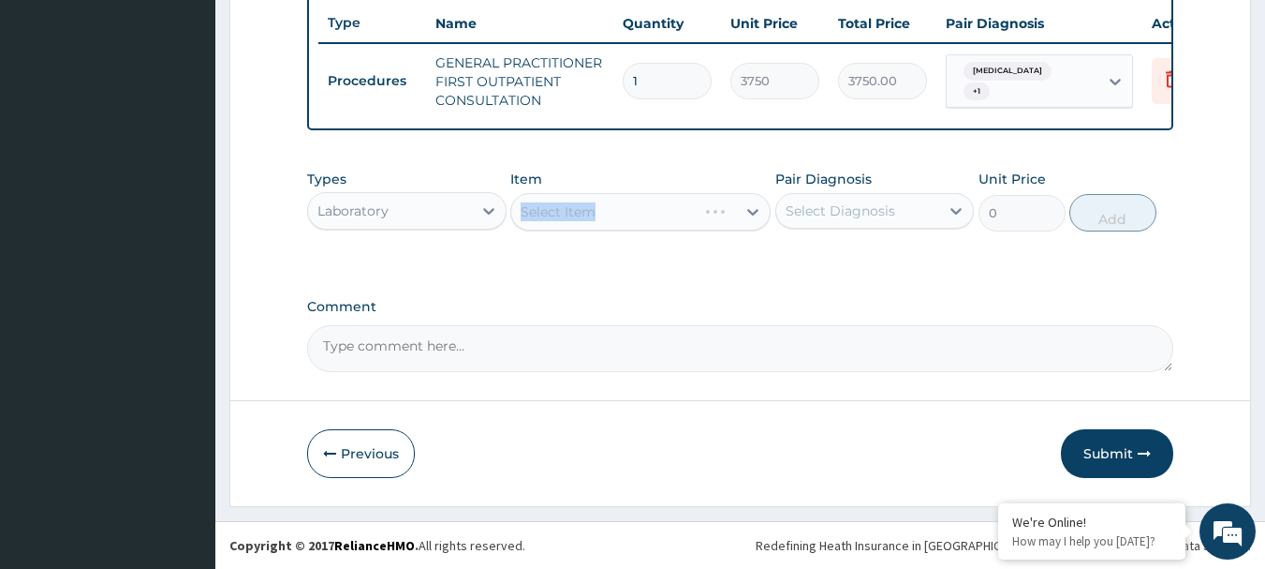
click at [600, 212] on div "Select Item" at bounding box center [640, 211] width 260 height 37
click at [611, 218] on div "Select Item" at bounding box center [640, 211] width 260 height 37
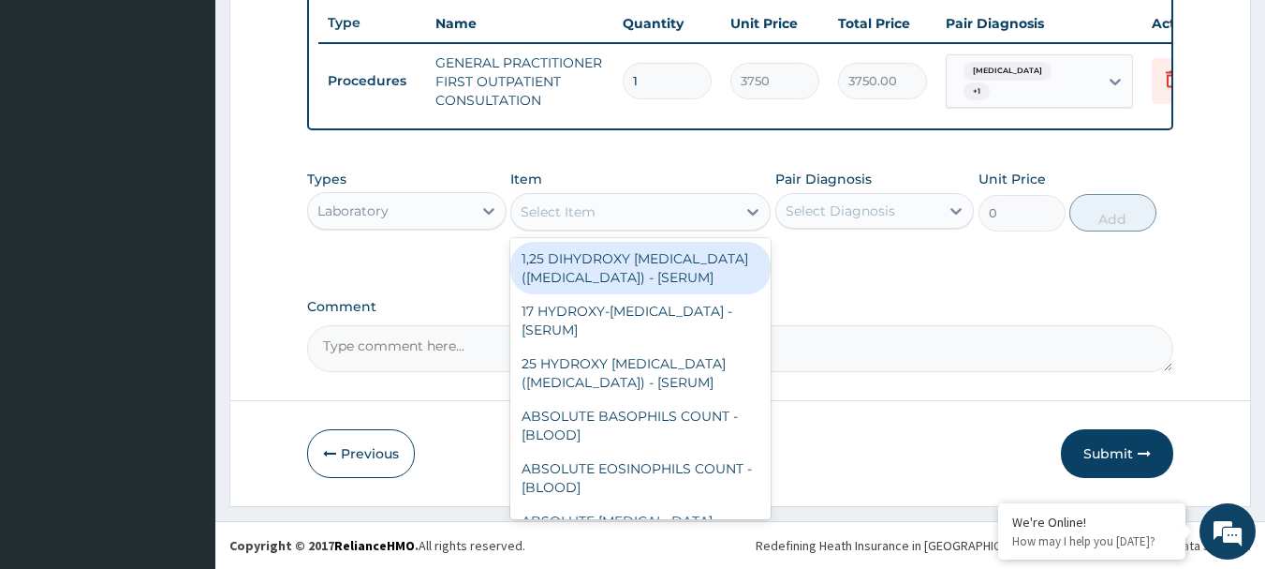
click at [611, 218] on div "Select Item" at bounding box center [623, 212] width 225 height 30
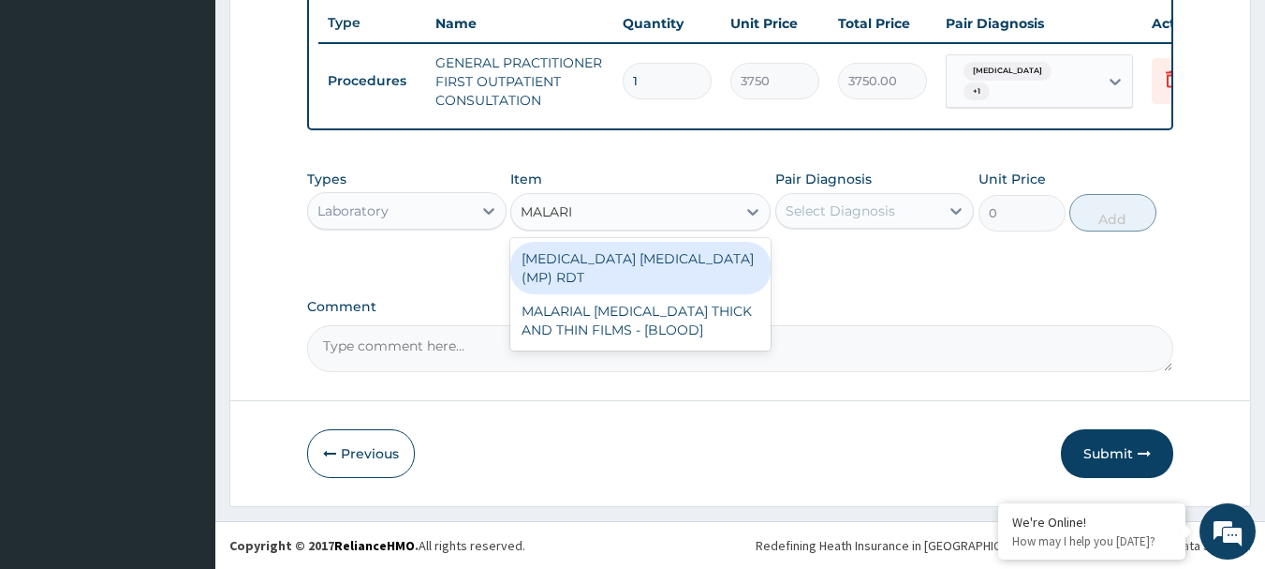
type input "[MEDICAL_DATA]"
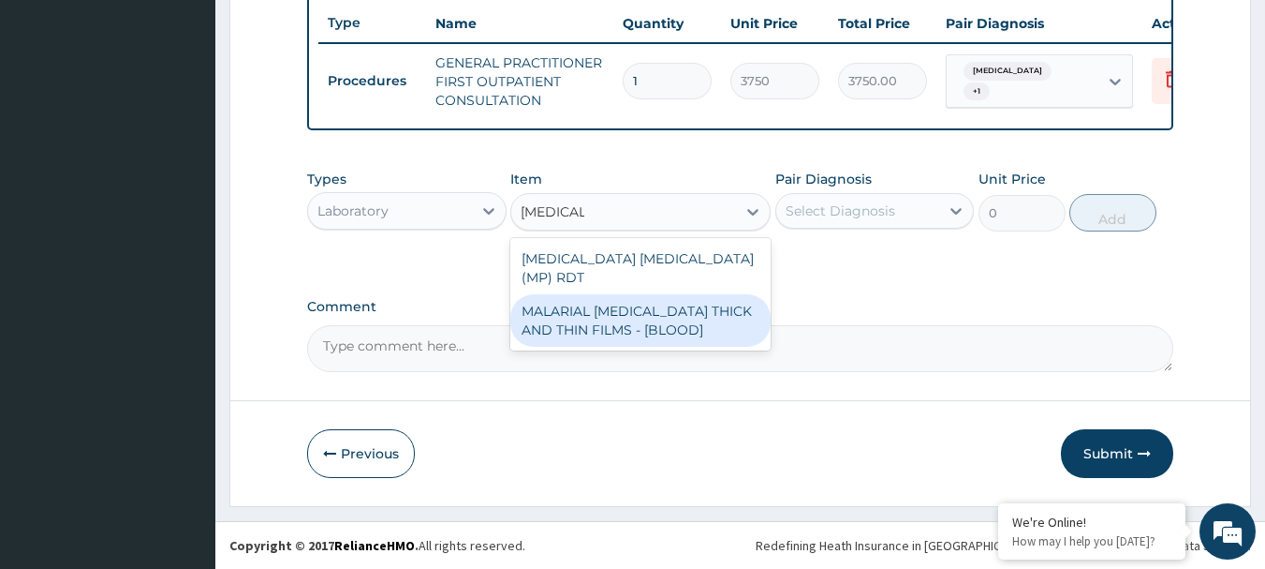
click at [648, 298] on div "MALARIAL [MEDICAL_DATA] THICK AND THIN FILMS - [BLOOD]" at bounding box center [640, 320] width 260 height 52
type input "2187.5"
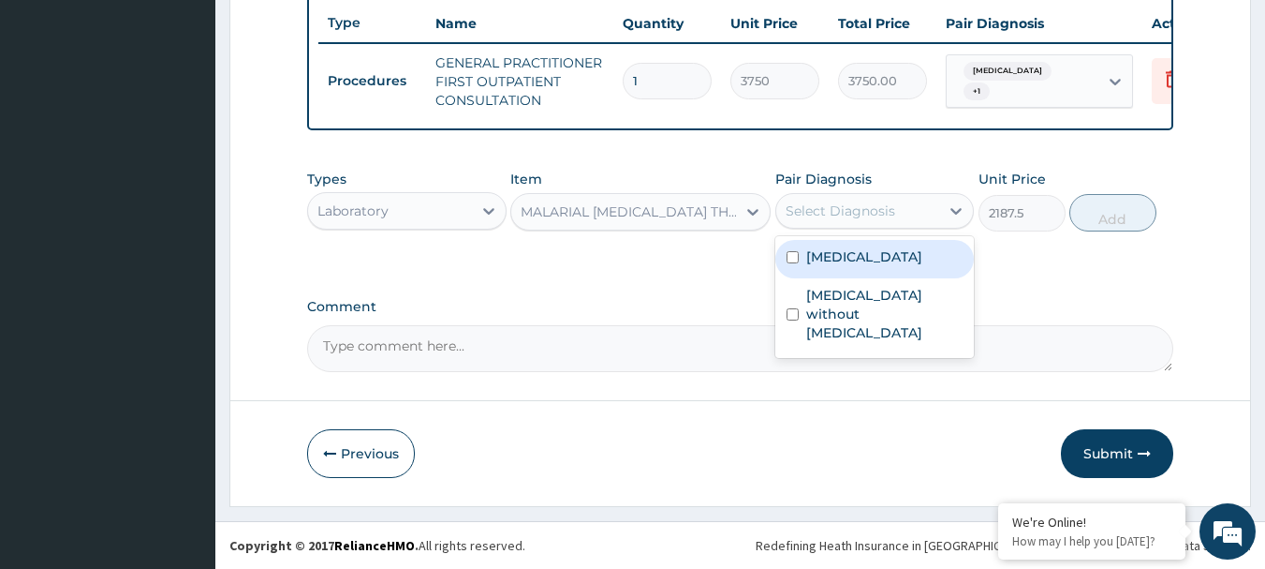
click at [863, 210] on div "Select Diagnosis" at bounding box center [841, 210] width 110 height 19
drag, startPoint x: 852, startPoint y: 267, endPoint x: 854, endPoint y: 306, distance: 39.4
click at [854, 274] on div "[MEDICAL_DATA]" at bounding box center [874, 259] width 199 height 38
checkbox input "true"
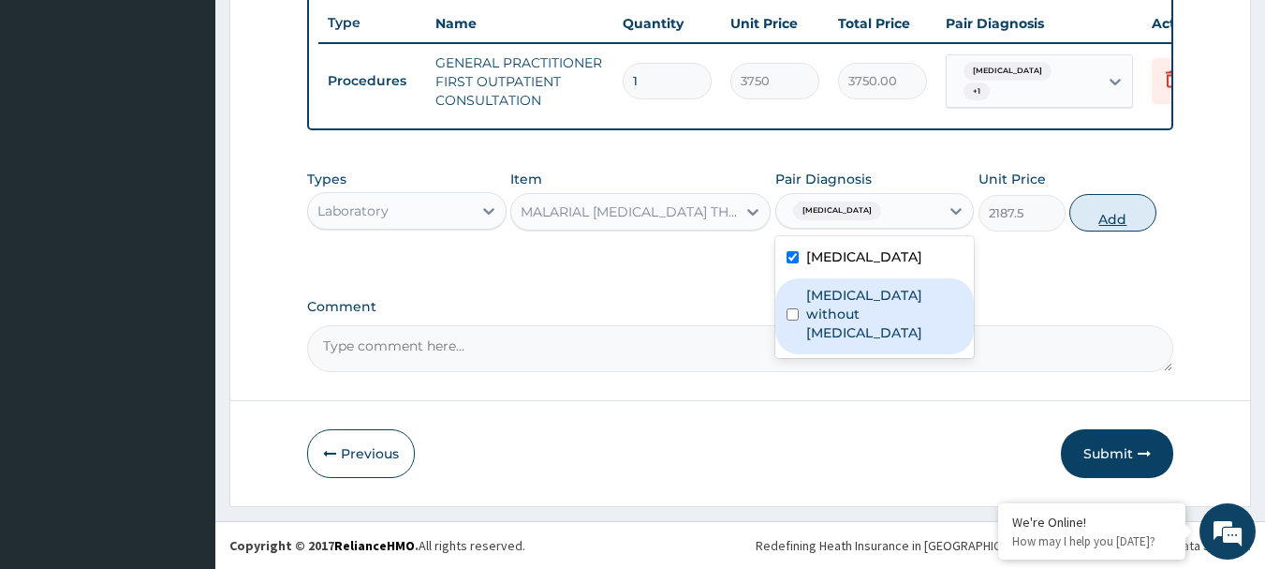
click at [1087, 199] on button "Add" at bounding box center [1113, 212] width 87 height 37
type input "0"
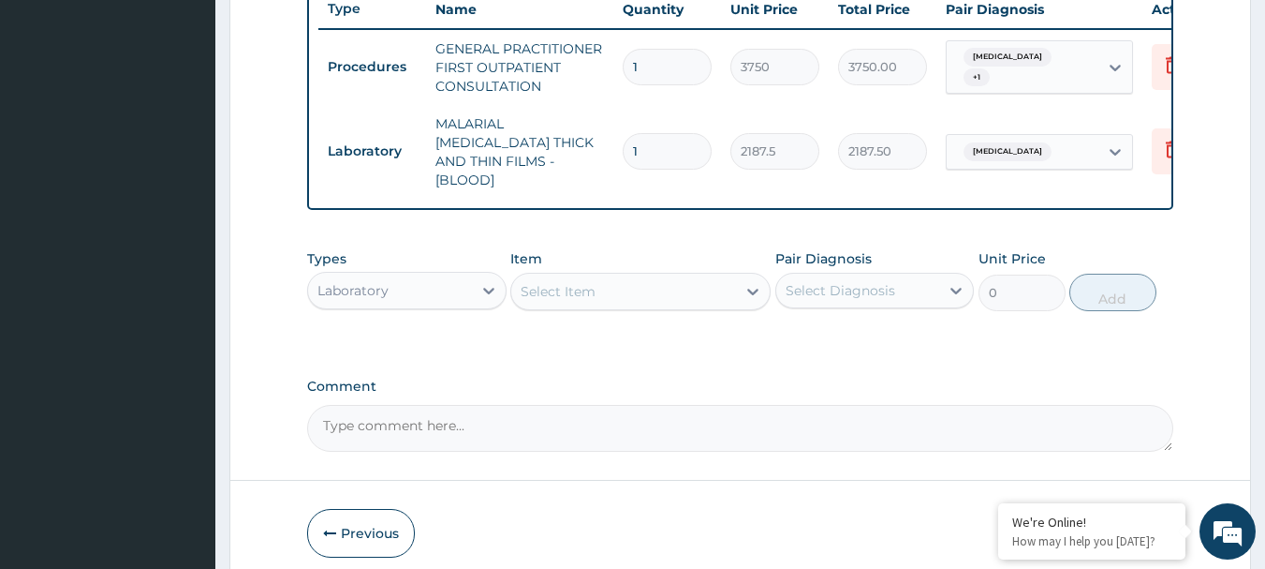
click at [594, 293] on div "Select Item" at bounding box center [558, 291] width 75 height 19
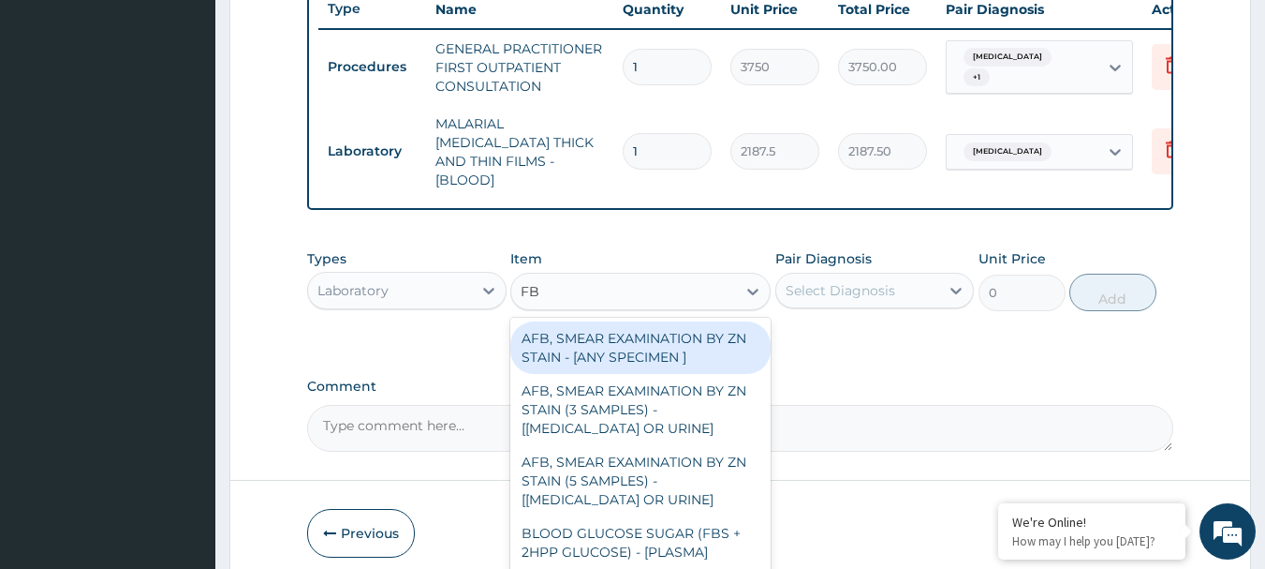
type input "FBC"
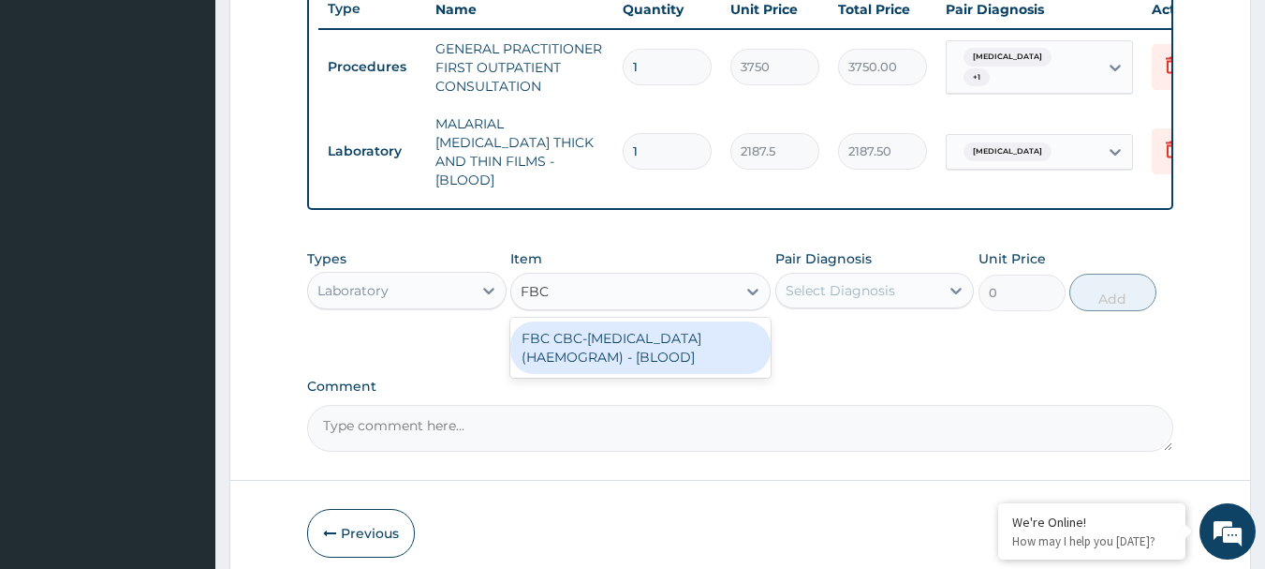
click at [598, 333] on div "FBC CBC-[MEDICAL_DATA] (HAEMOGRAM) - [BLOOD]" at bounding box center [640, 347] width 260 height 52
type input "5000"
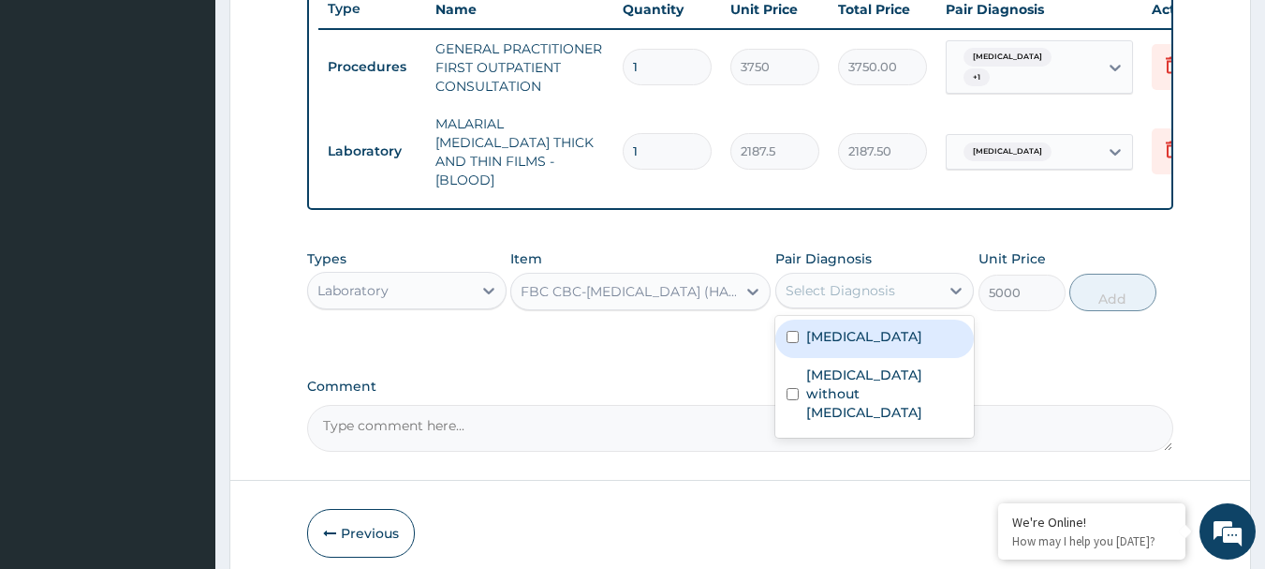
click at [831, 281] on div "Select Diagnosis" at bounding box center [841, 290] width 110 height 19
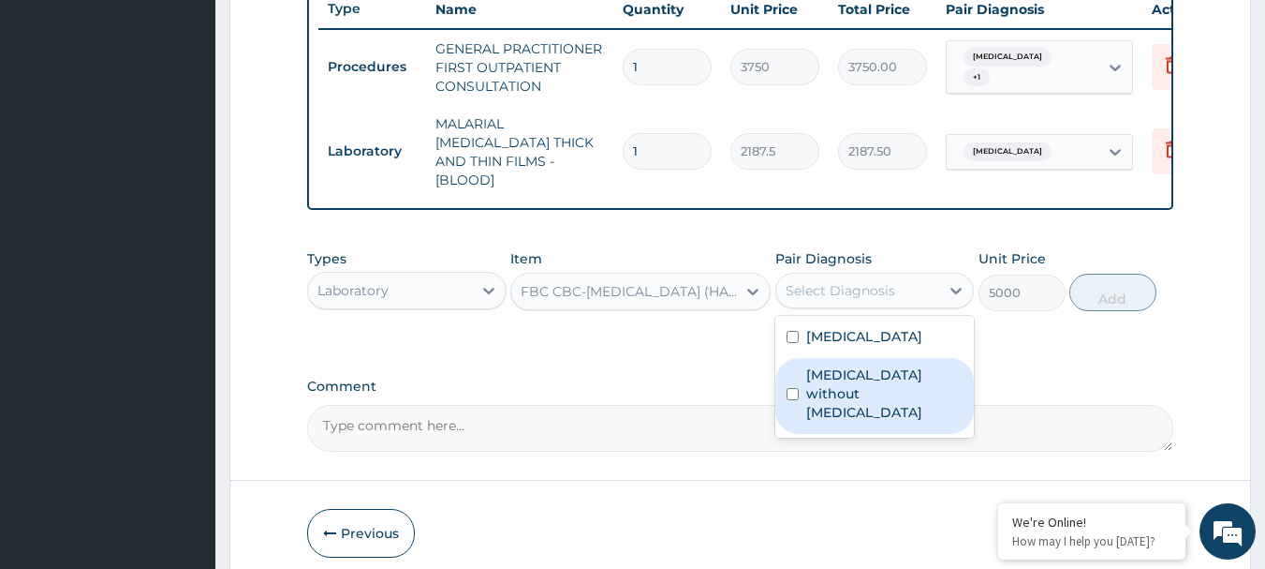
click at [803, 371] on div "[MEDICAL_DATA] without [MEDICAL_DATA]" at bounding box center [874, 396] width 199 height 76
checkbox input "true"
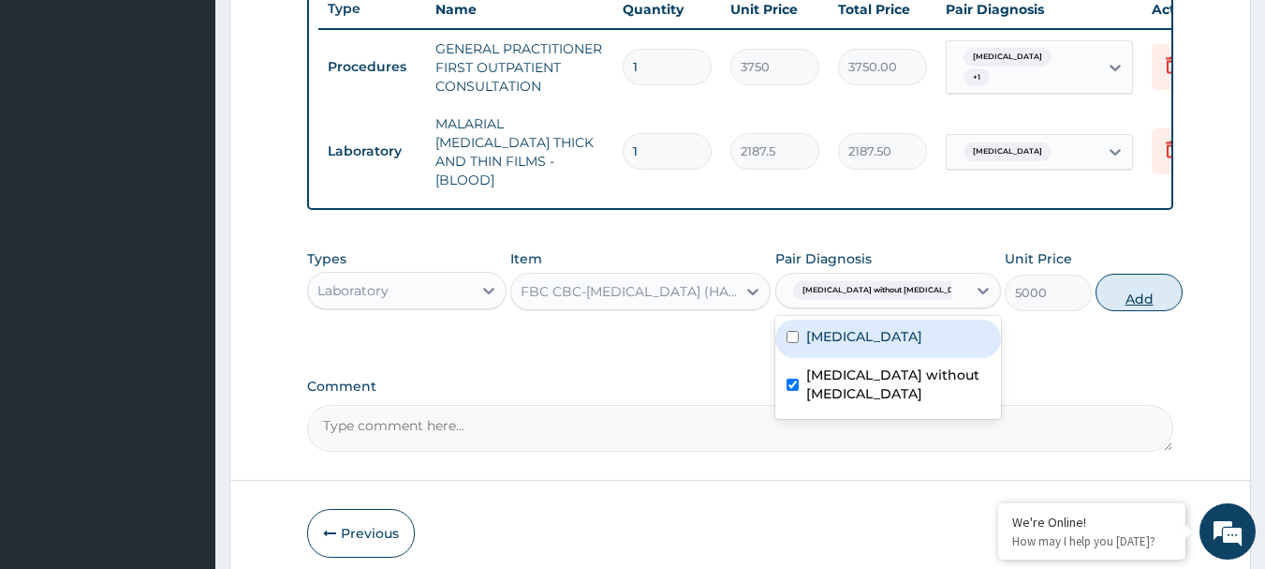
click at [1126, 287] on button "Add" at bounding box center [1139, 291] width 87 height 37
type input "0"
